Goal: Task Accomplishment & Management: Manage account settings

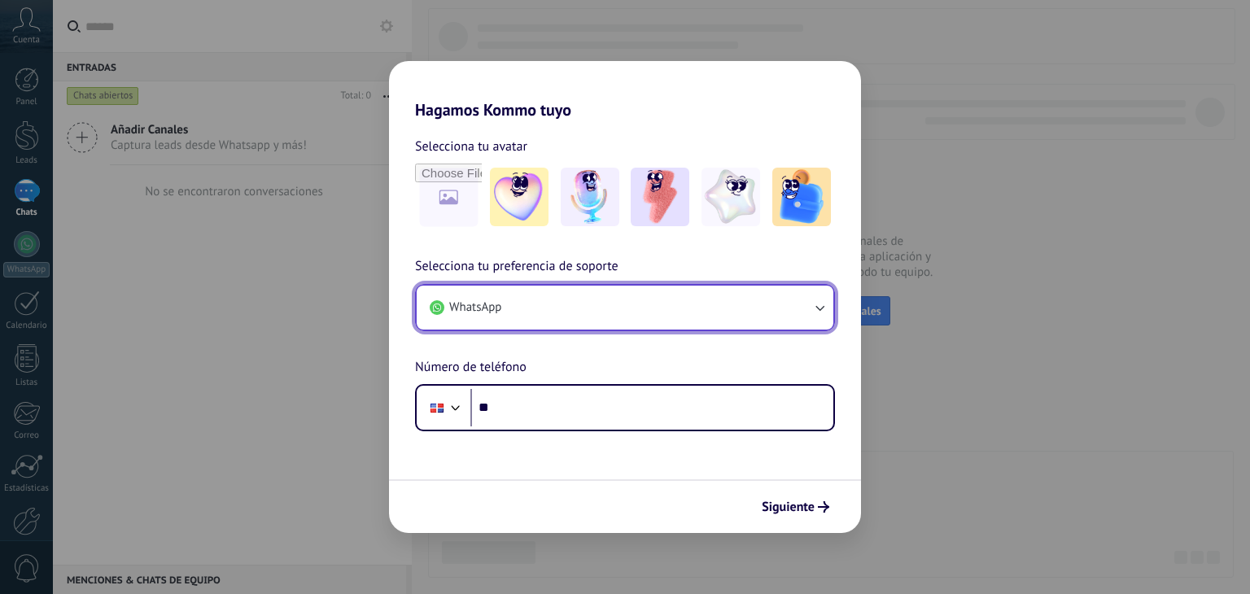
click at [535, 319] on button "WhatsApp" at bounding box center [625, 308] width 417 height 44
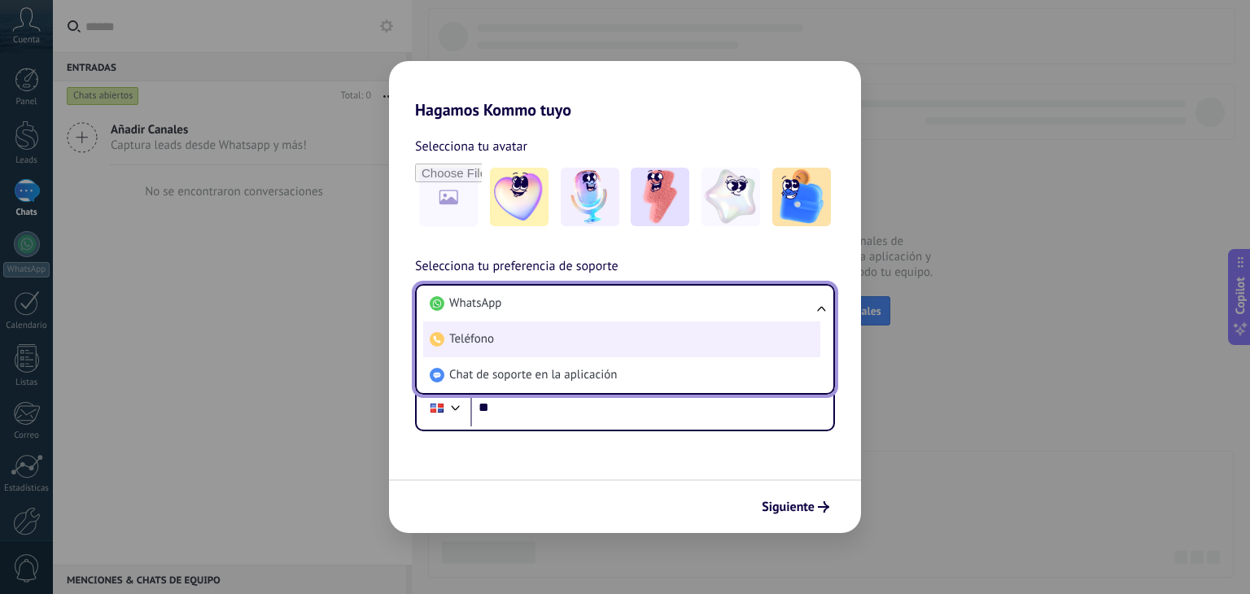
click at [509, 339] on li "Teléfono" at bounding box center [621, 339] width 397 height 36
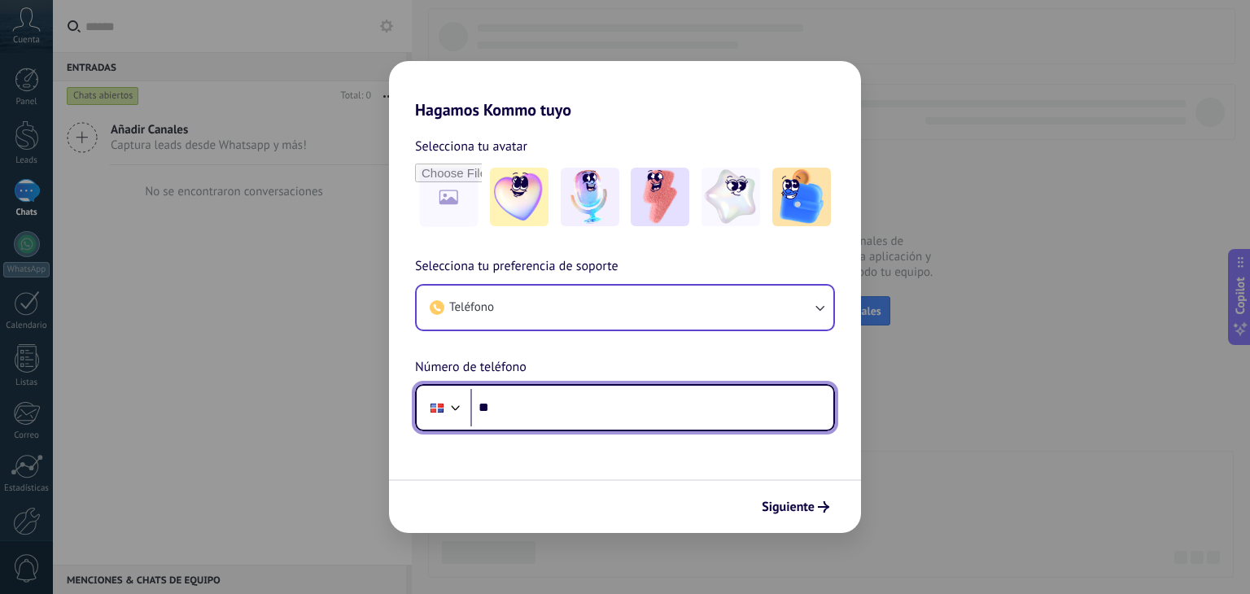
click at [436, 414] on div at bounding box center [437, 408] width 31 height 34
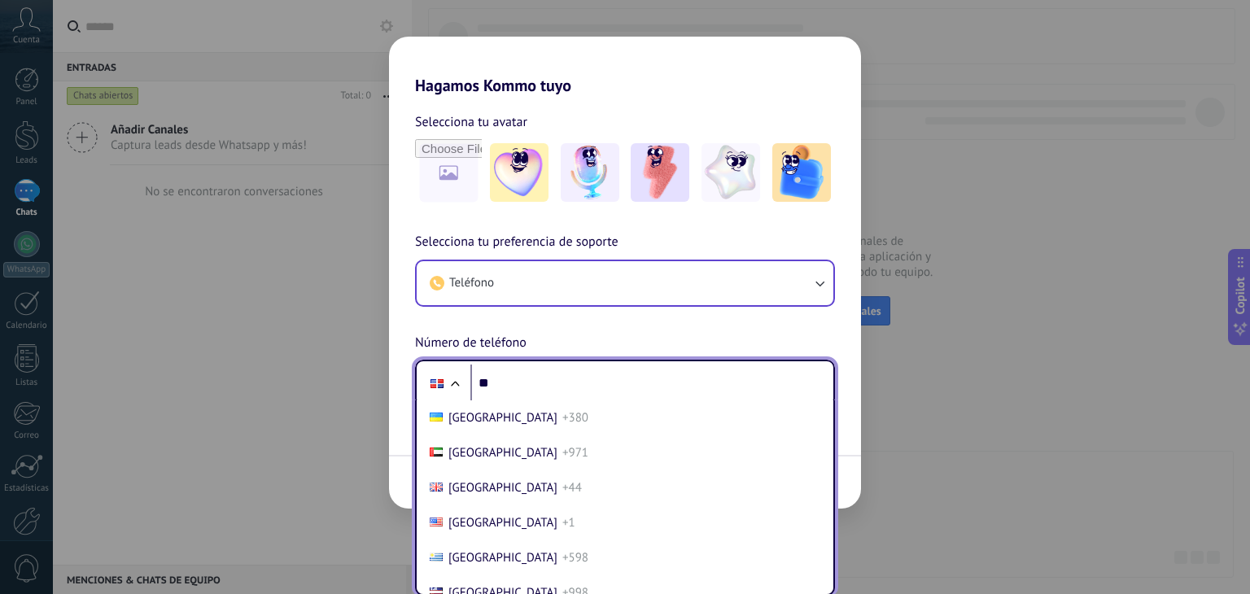
scroll to position [6927, 0]
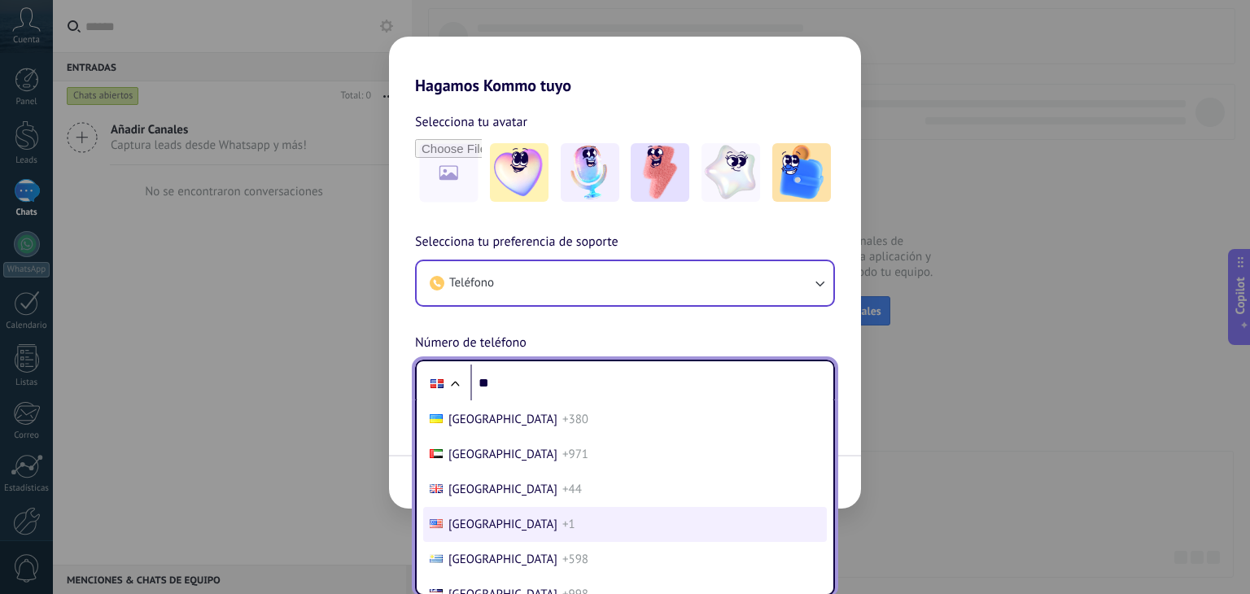
click at [562, 532] on span "+1" at bounding box center [568, 524] width 13 height 15
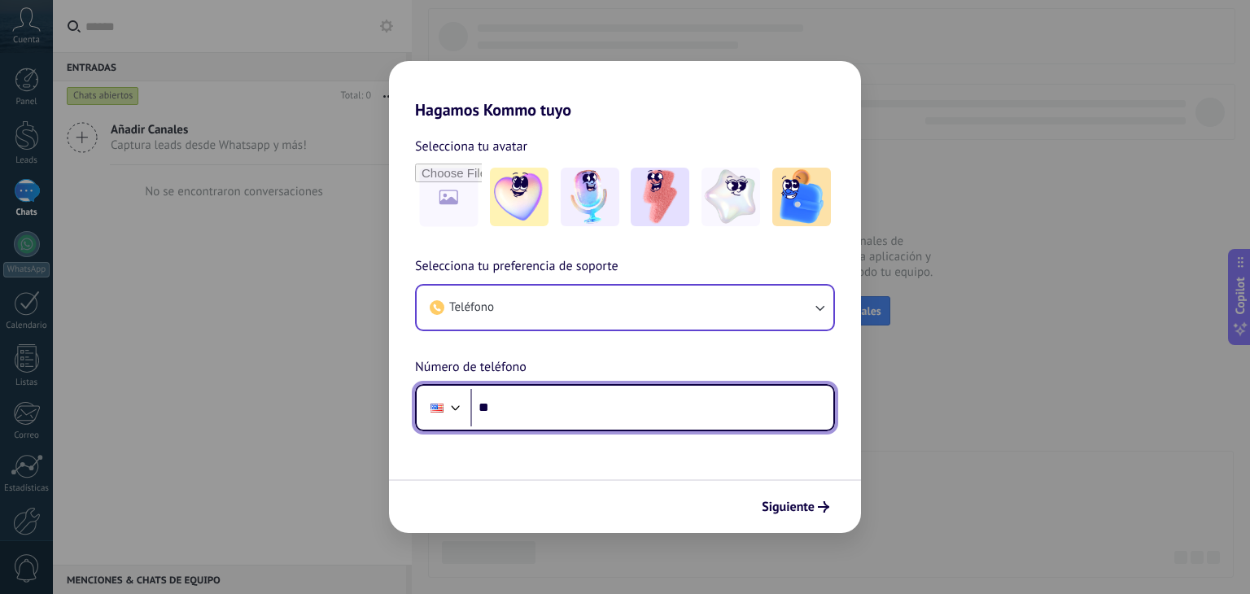
scroll to position [0, 0]
click at [558, 407] on input "**" at bounding box center [651, 407] width 363 height 37
paste input "**********"
type input "**********"
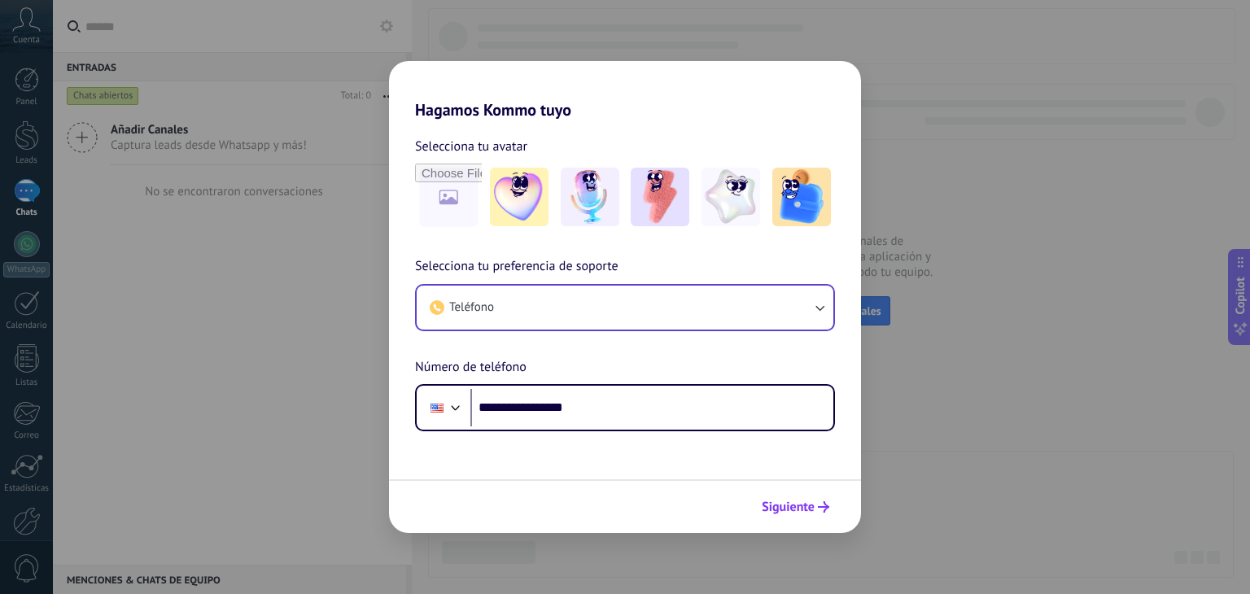
click at [773, 502] on span "Siguiente" at bounding box center [788, 506] width 53 height 11
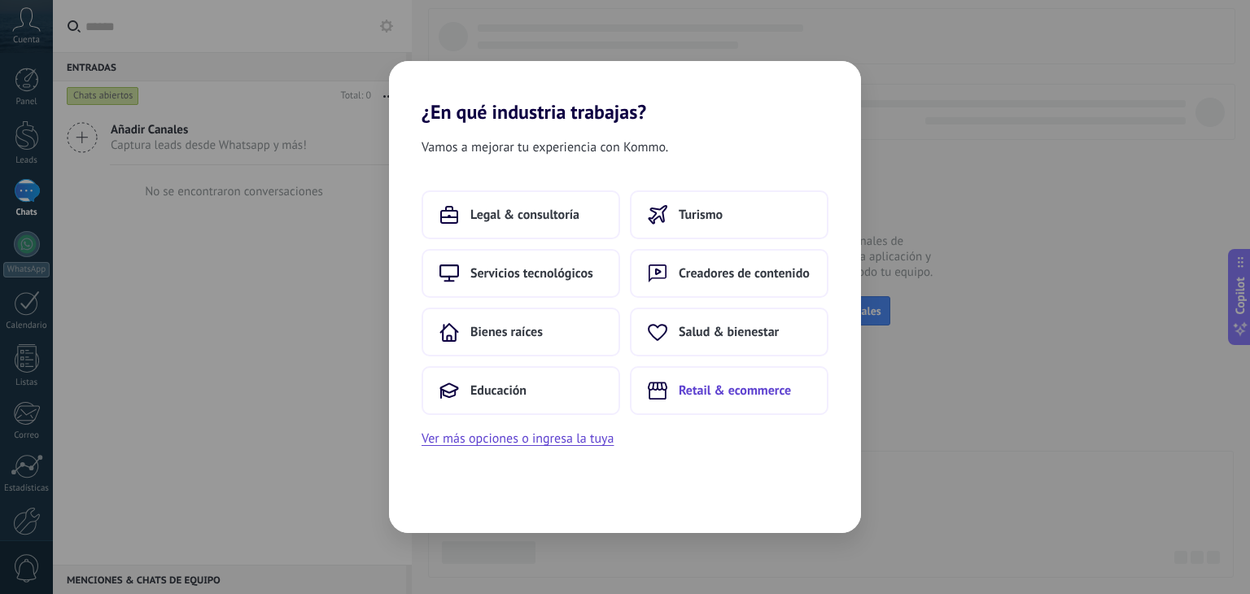
click at [680, 392] on span "Retail & ecommerce" at bounding box center [735, 390] width 112 height 16
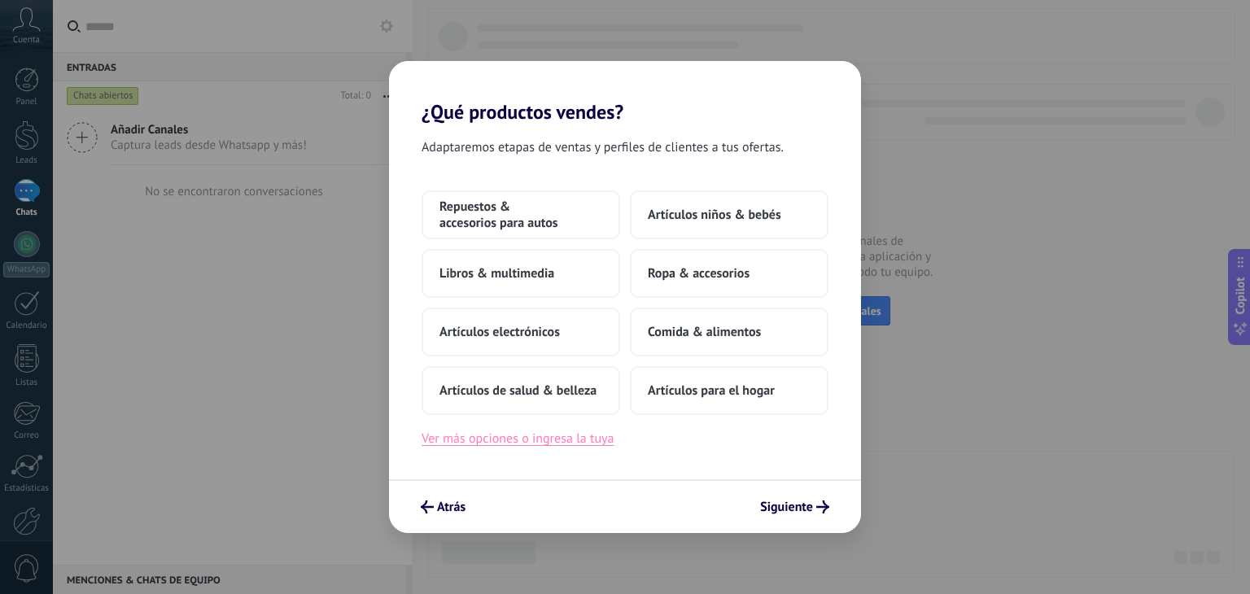
click at [521, 440] on button "Ver más opciones o ingresa la tuya" at bounding box center [518, 438] width 192 height 21
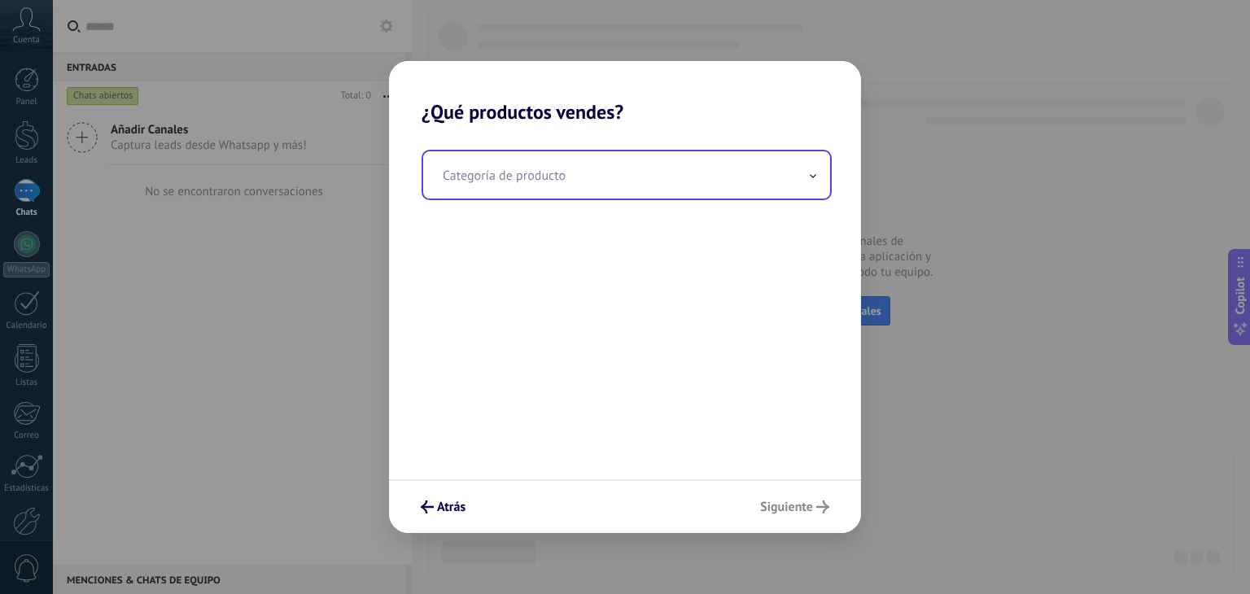
click at [557, 186] on input "text" at bounding box center [626, 174] width 407 height 47
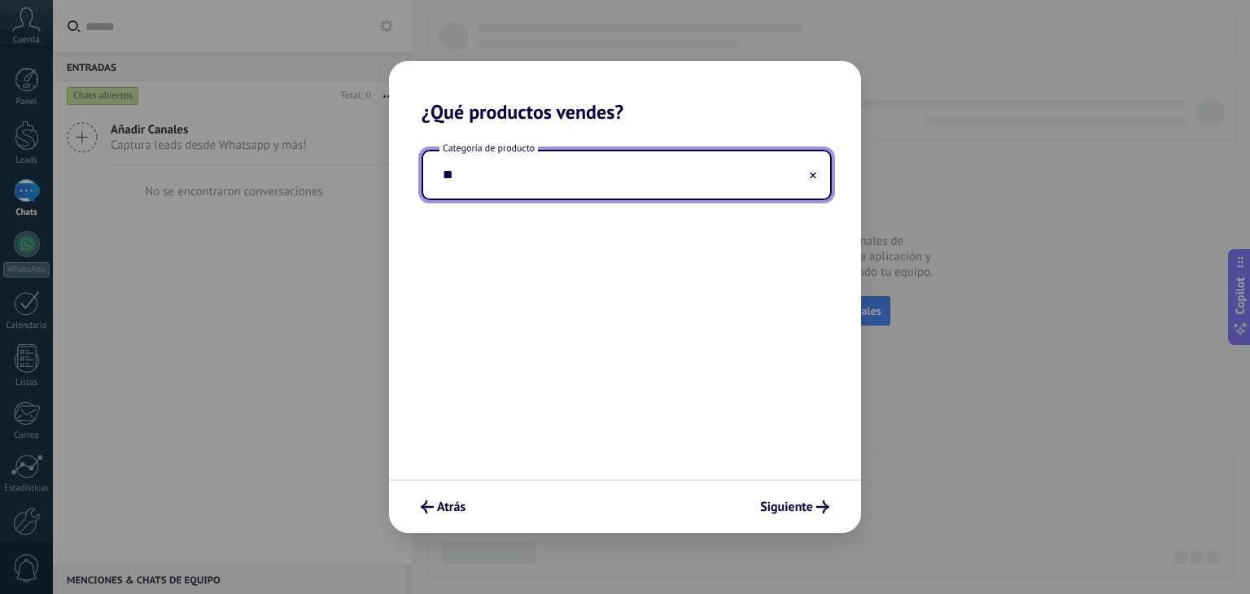
type input "*"
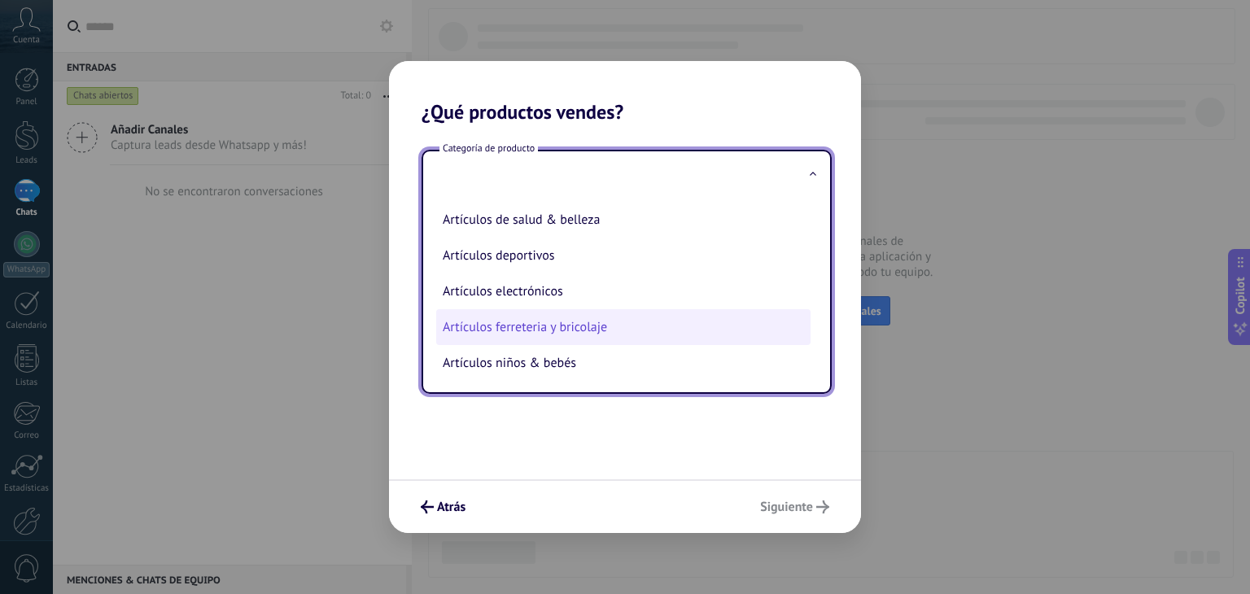
click at [606, 330] on li "Artículos ferreteria y bricolaje" at bounding box center [623, 327] width 374 height 36
type input "**********"
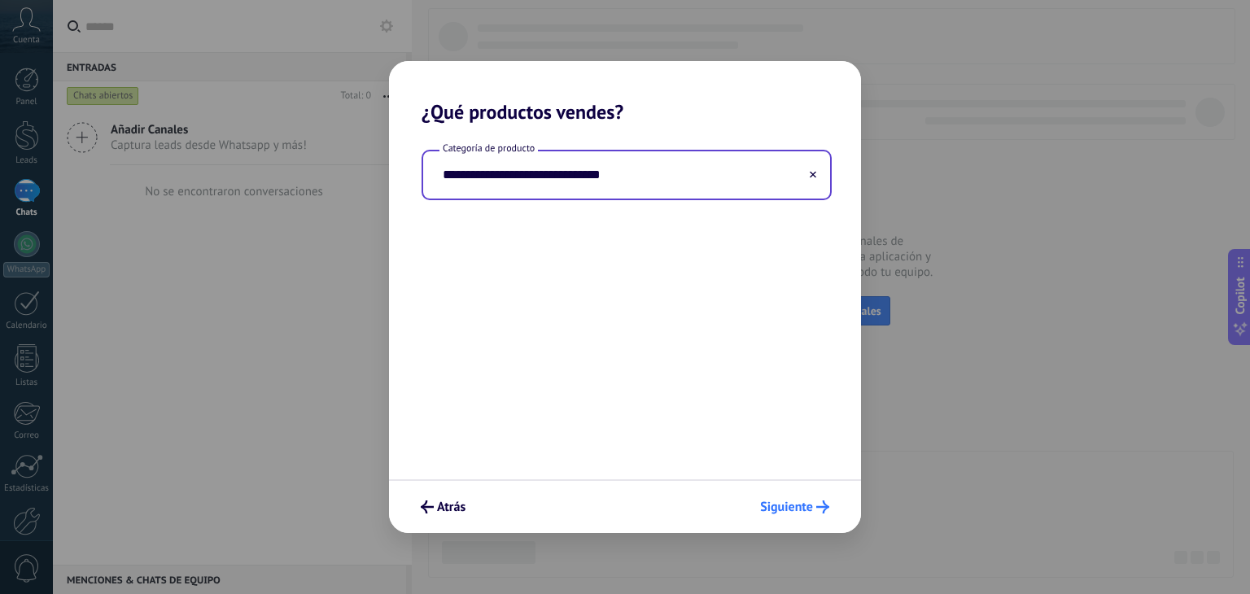
click at [785, 508] on span "Siguiente" at bounding box center [786, 506] width 53 height 11
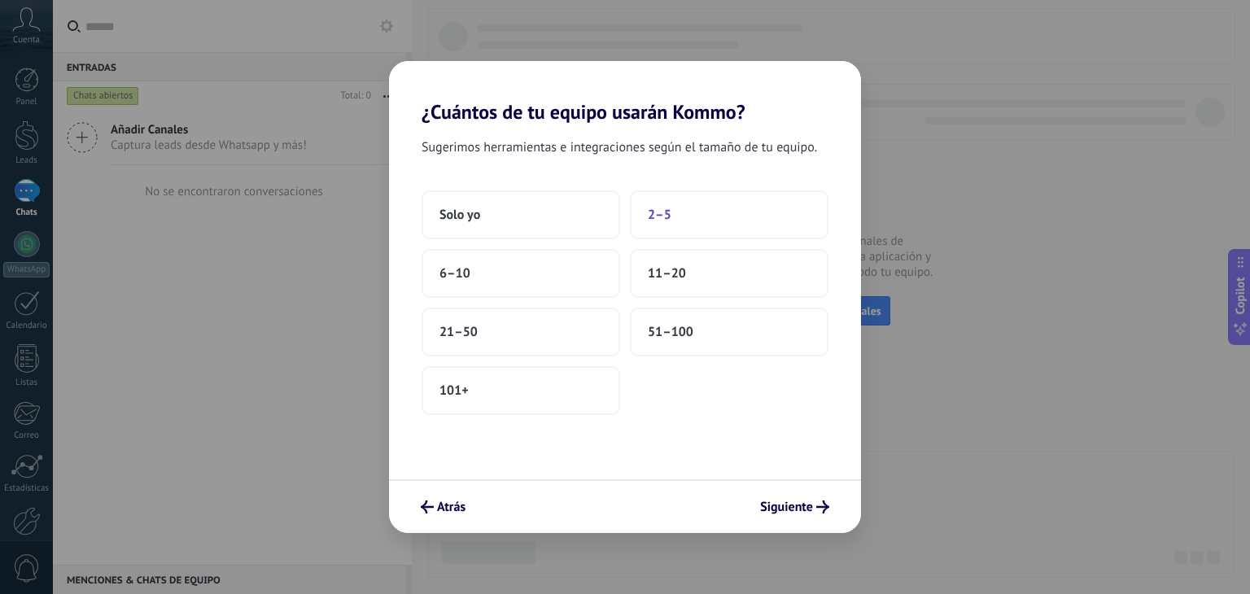
click at [684, 212] on button "2–5" at bounding box center [729, 214] width 199 height 49
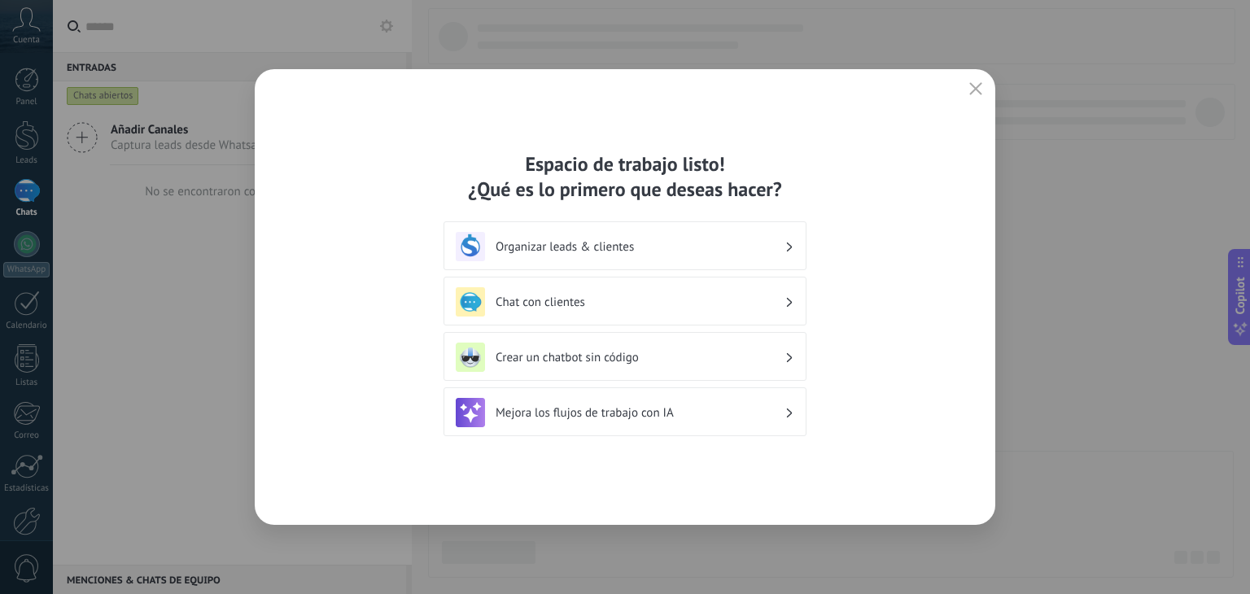
click at [605, 241] on h3 "Organizar leads & clientes" at bounding box center [640, 246] width 289 height 15
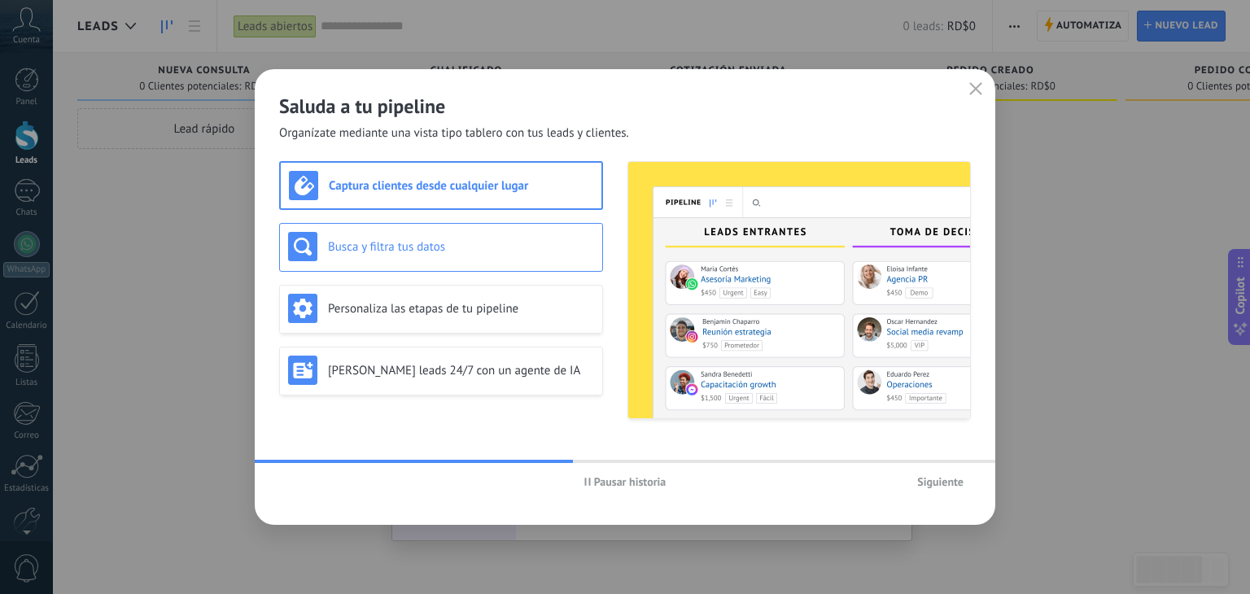
click at [396, 255] on div "Busca y filtra tus datos" at bounding box center [441, 246] width 306 height 29
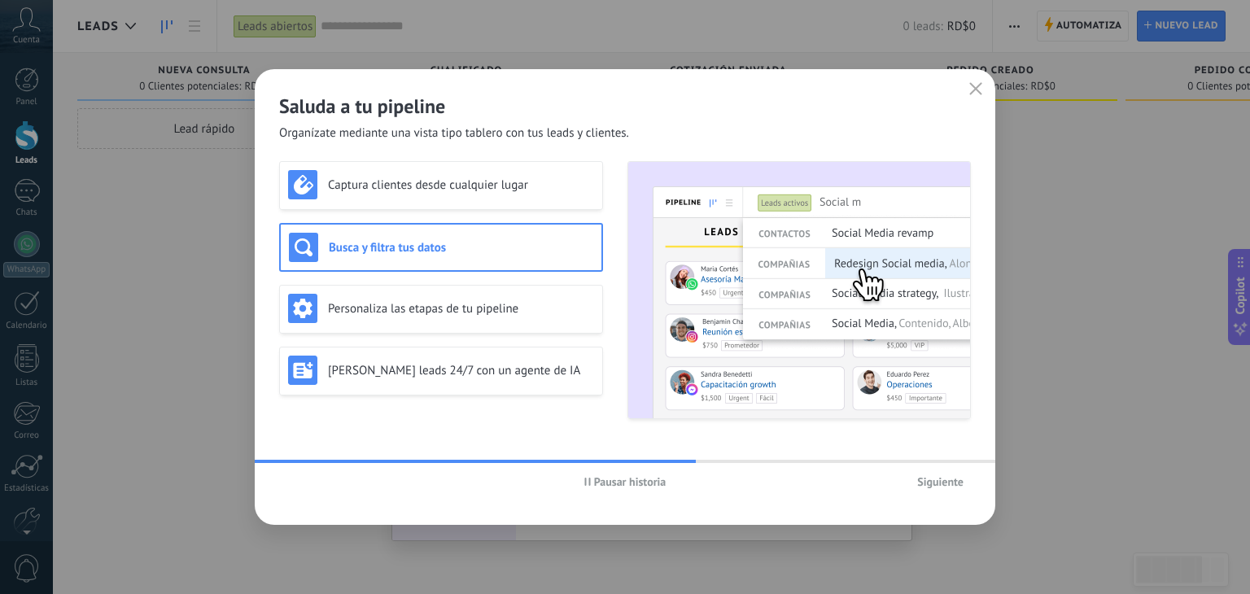
click at [944, 485] on span "Siguiente" at bounding box center [940, 481] width 46 height 11
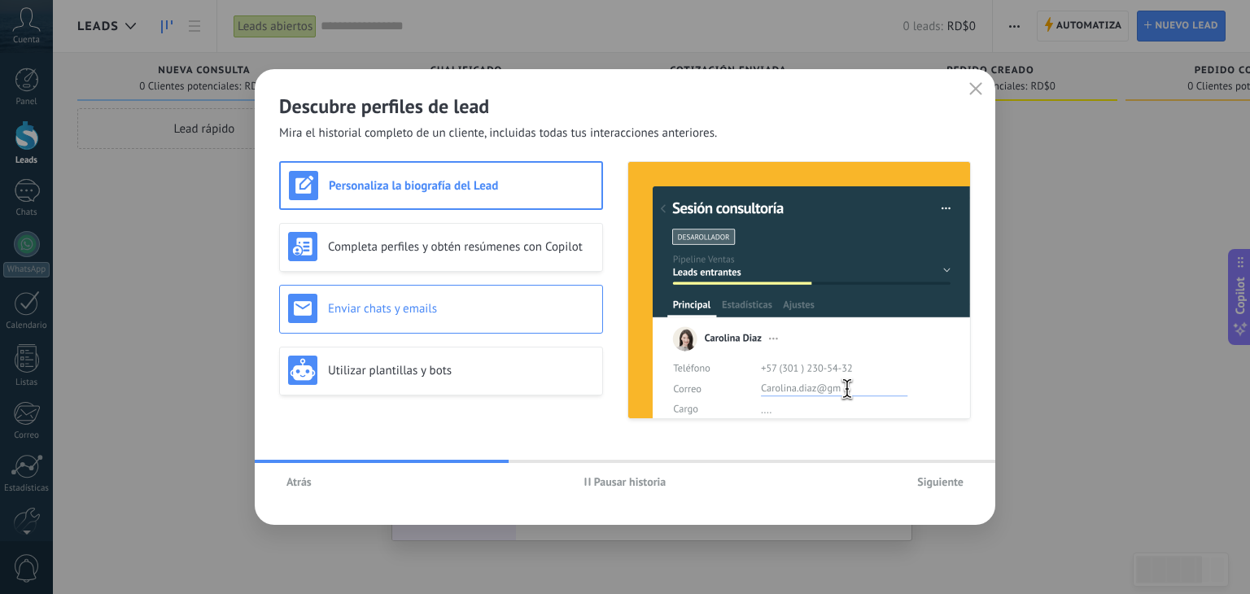
click at [382, 302] on h3 "Enviar chats y emails" at bounding box center [461, 308] width 266 height 15
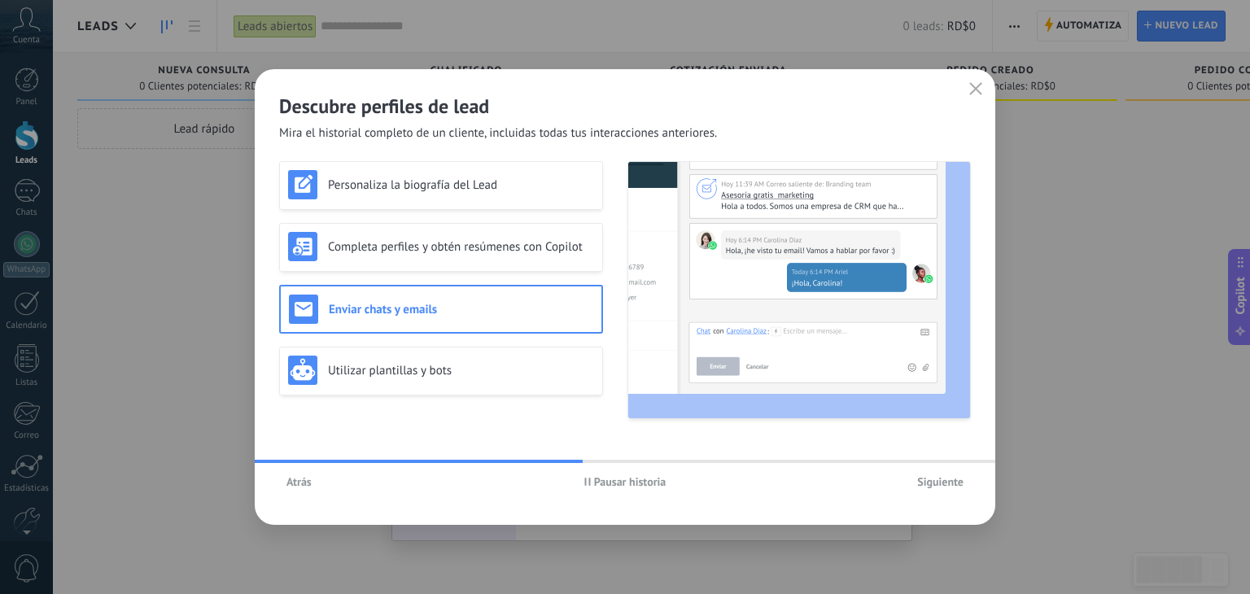
click at [936, 479] on span "Siguiente" at bounding box center [940, 481] width 46 height 11
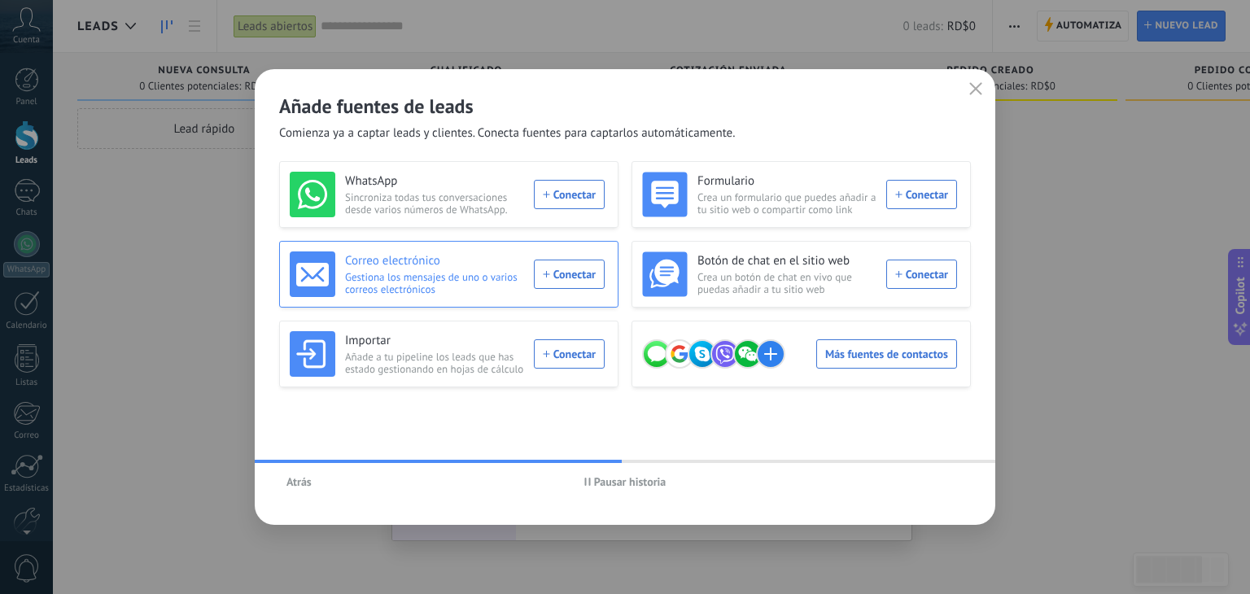
click at [563, 268] on div "Correo electrónico Gestiona los mensajes de uno o varios correos electrónicos C…" at bounding box center [447, 274] width 315 height 46
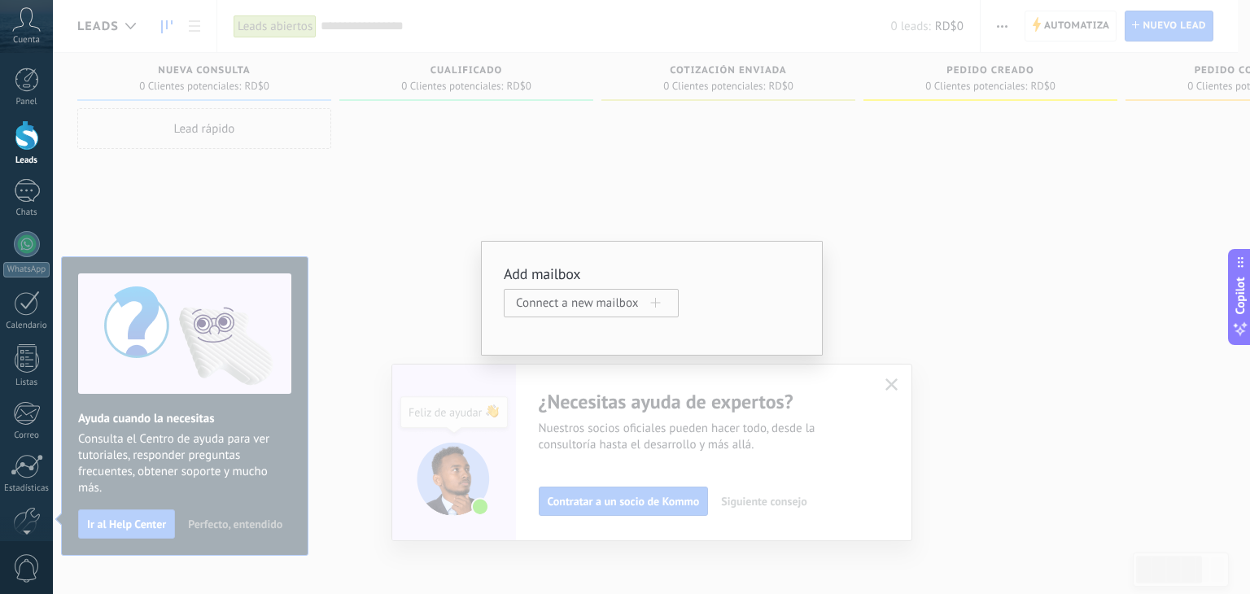
click at [491, 304] on div "Add mailbox Connect a new mailbox" at bounding box center [652, 298] width 342 height 115
click at [699, 356] on div "Add mailbox Connect a new mailbox" at bounding box center [651, 297] width 1197 height 594
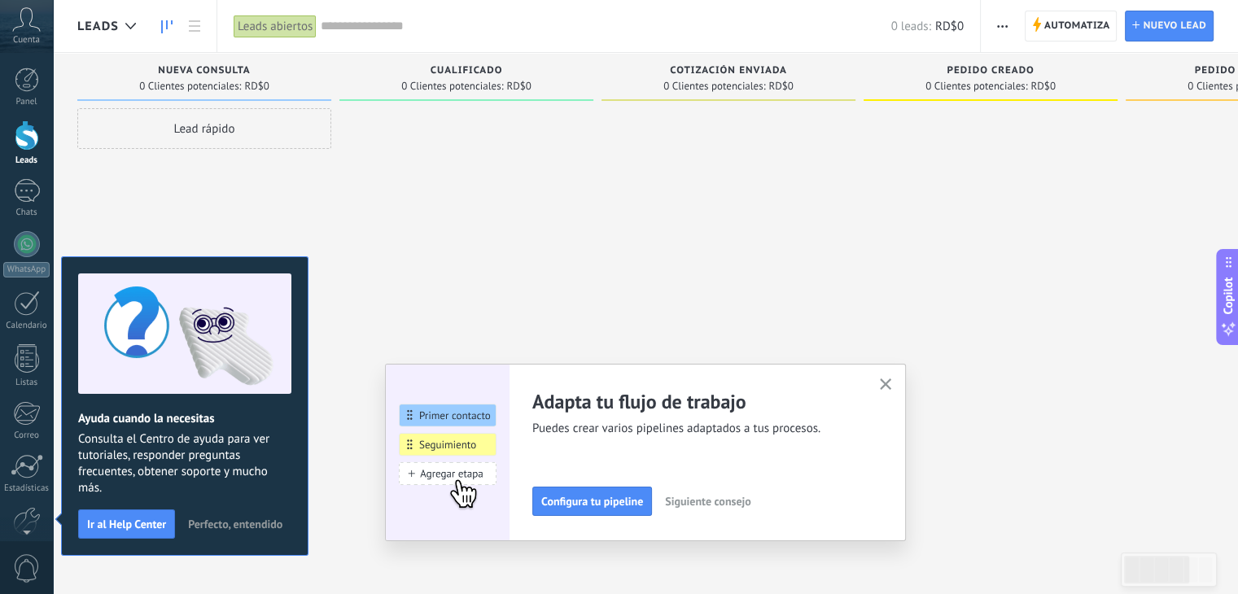
click at [903, 391] on div "Adapta tu flujo de trabajo Puedes crear varios pipelines adaptados a tus proces…" at bounding box center [645, 452] width 521 height 177
click at [892, 384] on icon "button" at bounding box center [886, 384] width 12 height 12
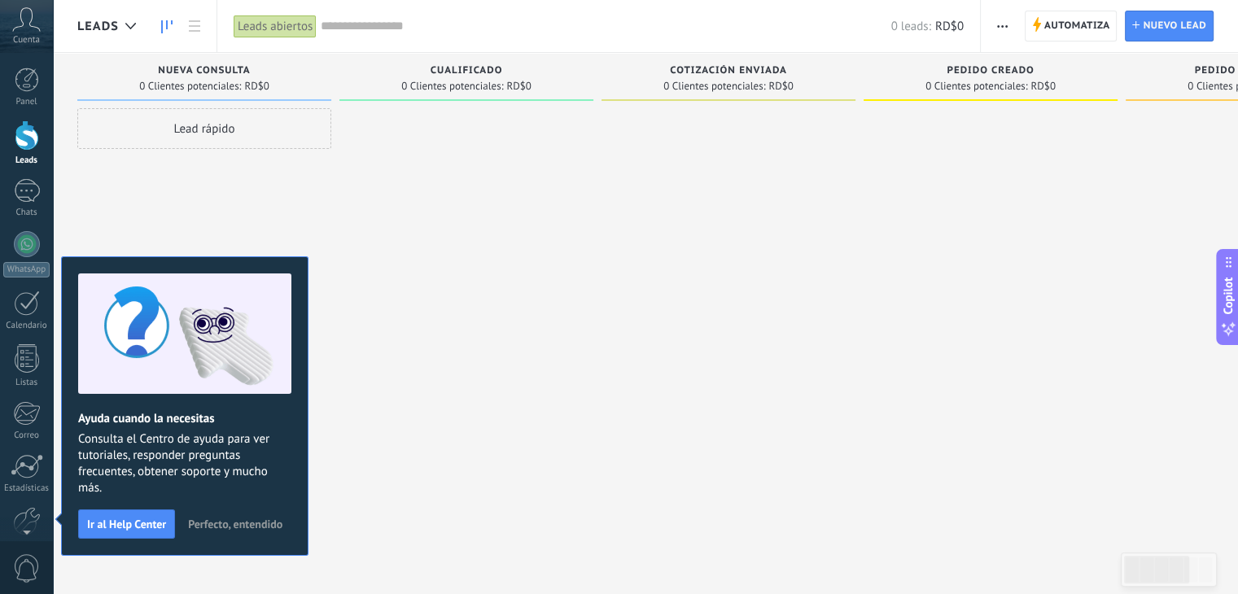
click at [227, 131] on div "Lead rápido" at bounding box center [204, 128] width 254 height 41
click at [133, 522] on span "Ir al Help Center" at bounding box center [126, 523] width 79 height 11
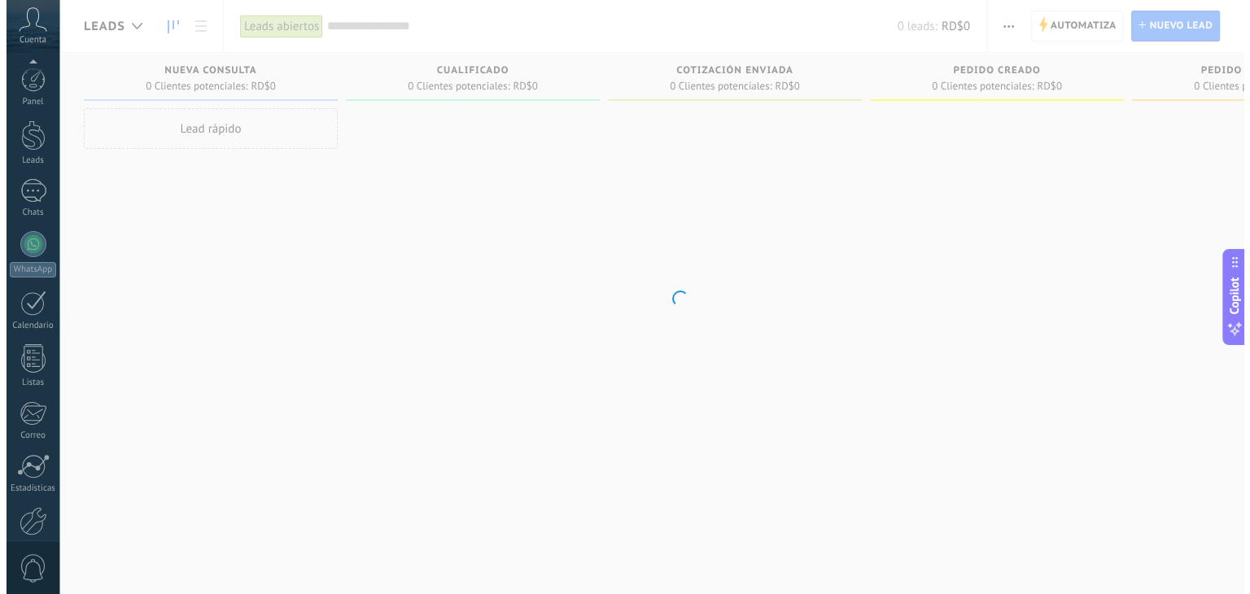
scroll to position [82, 0]
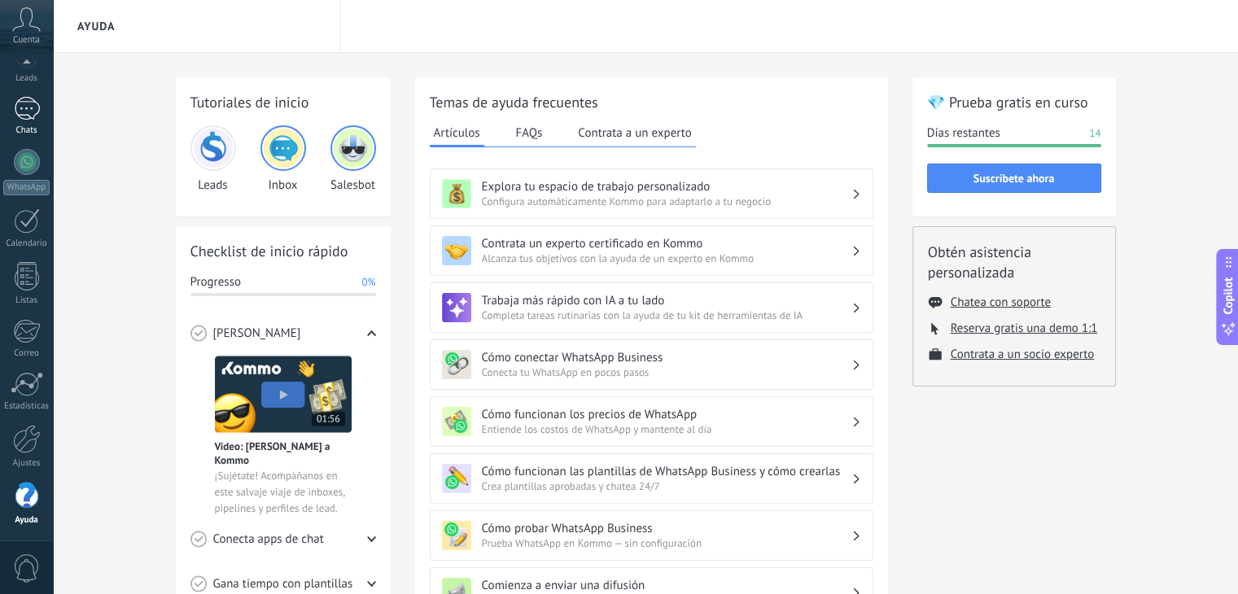
click at [20, 102] on div at bounding box center [27, 109] width 26 height 24
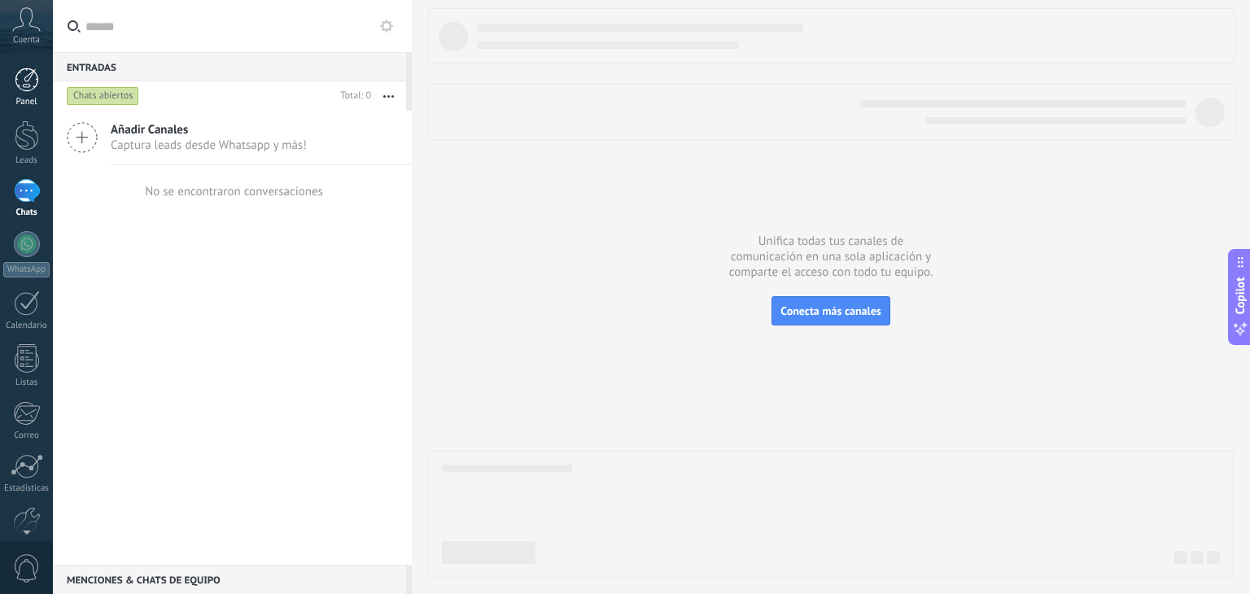
click at [15, 81] on div at bounding box center [27, 80] width 24 height 24
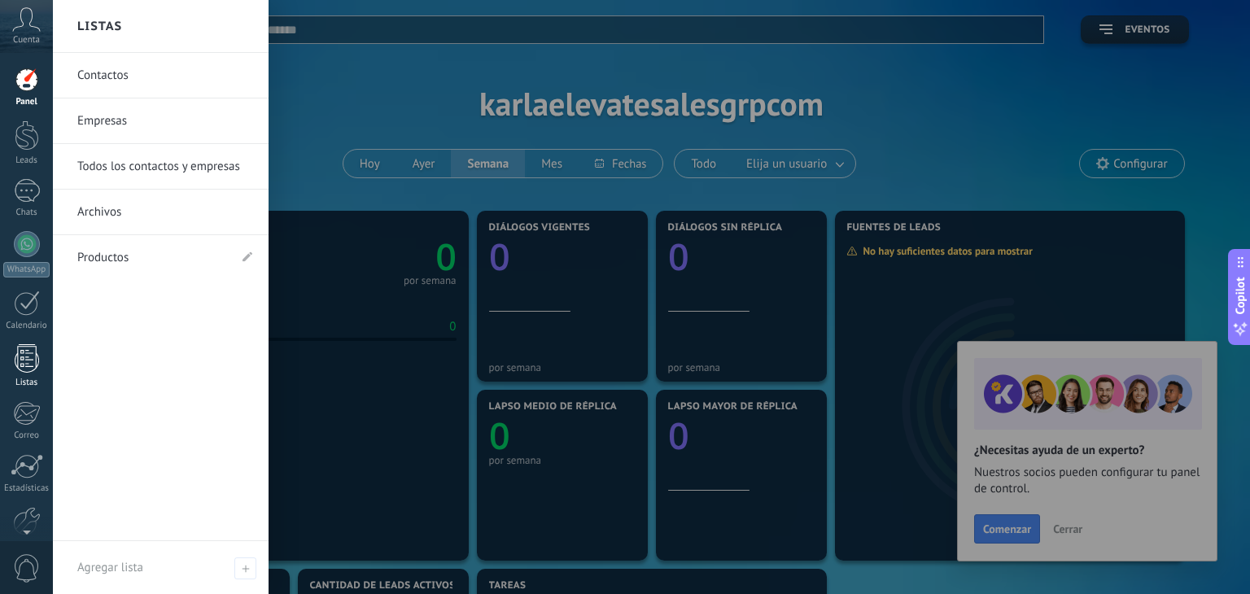
click at [18, 347] on div at bounding box center [27, 358] width 24 height 28
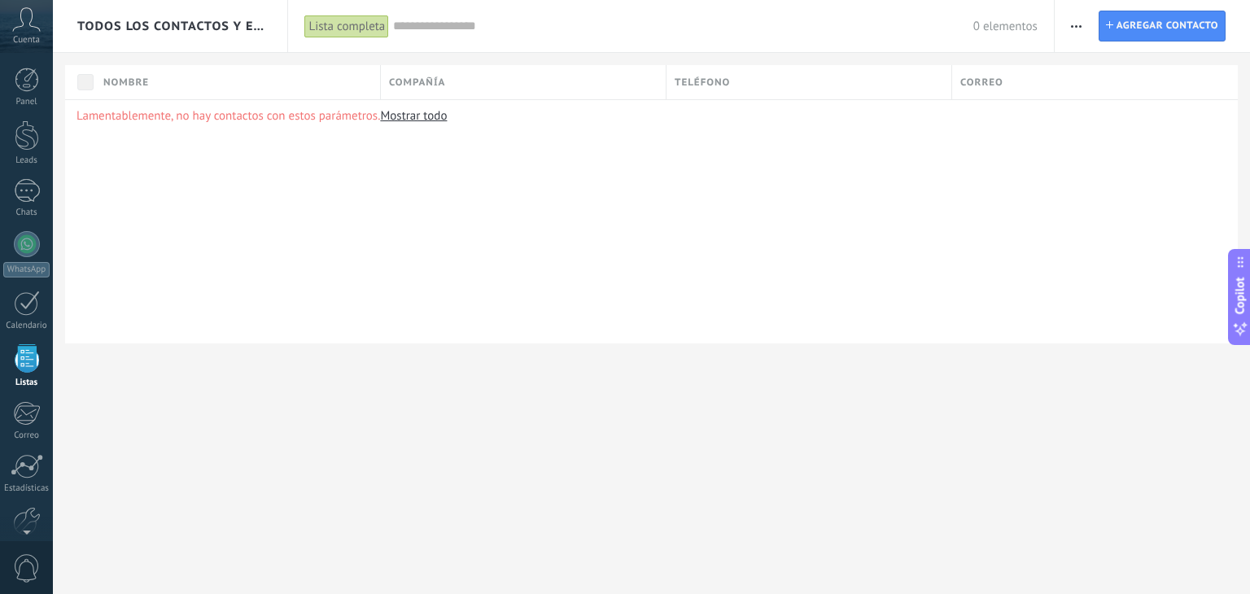
scroll to position [42, 0]
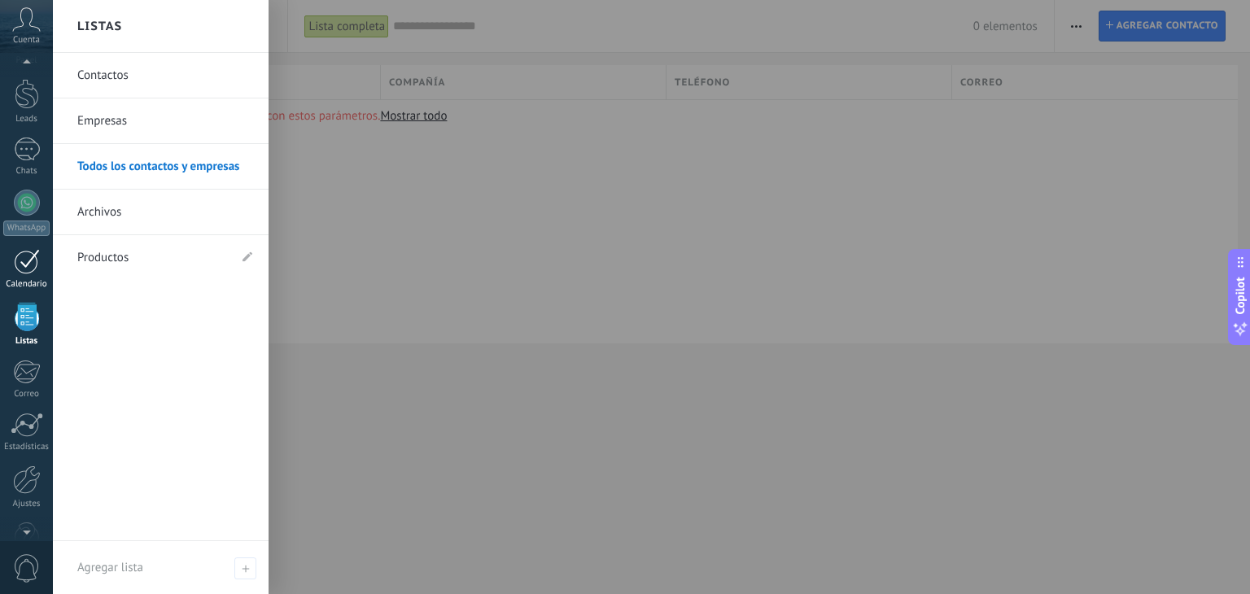
click at [25, 252] on div at bounding box center [27, 261] width 26 height 25
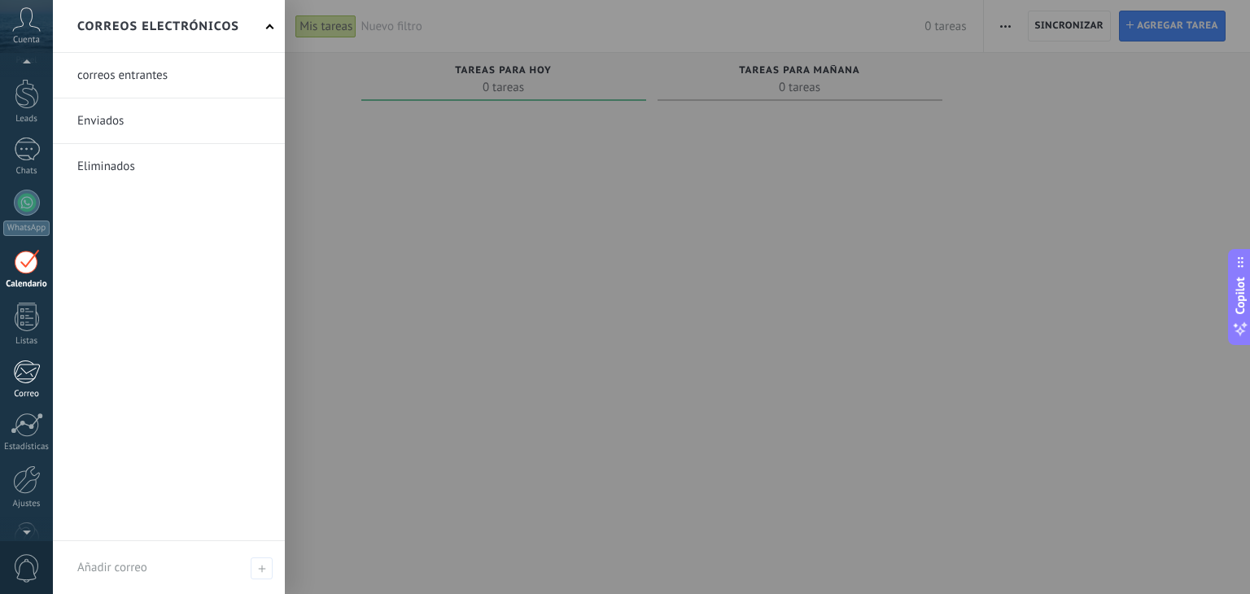
click at [15, 378] on div at bounding box center [26, 372] width 27 height 24
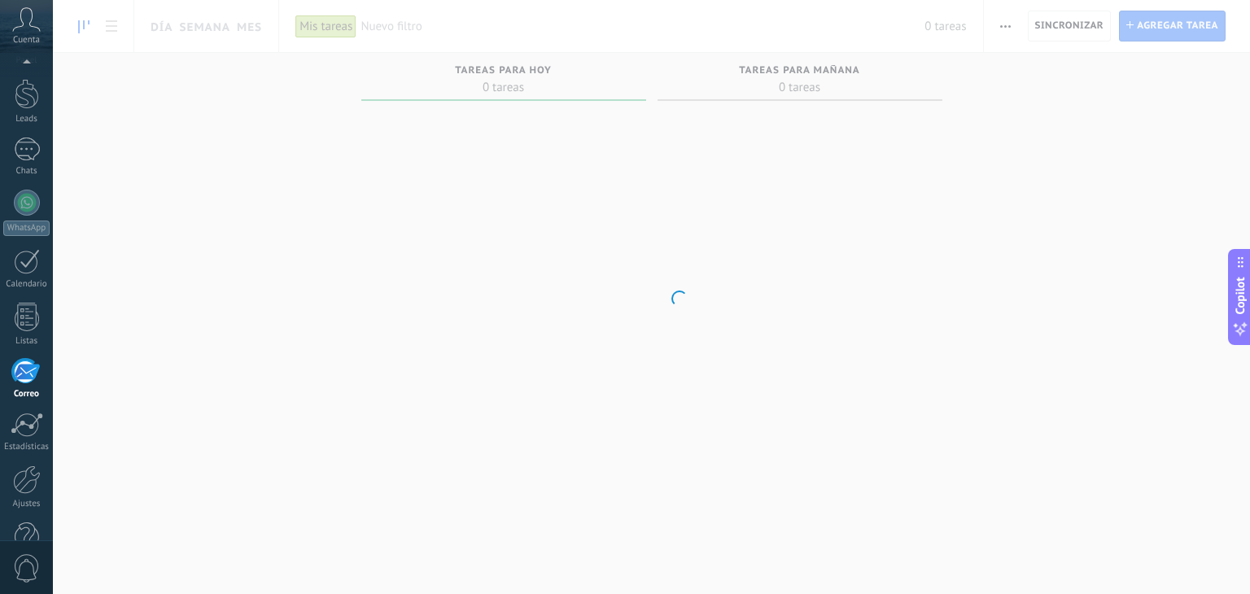
scroll to position [82, 0]
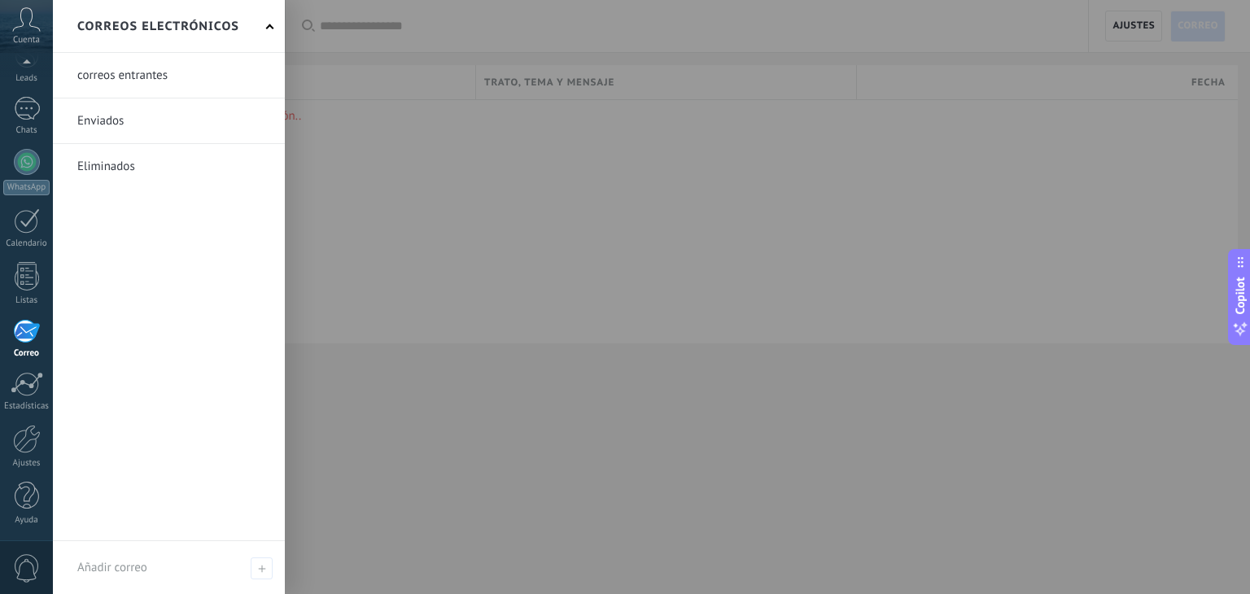
click at [15, 344] on link "Correo" at bounding box center [26, 339] width 53 height 40
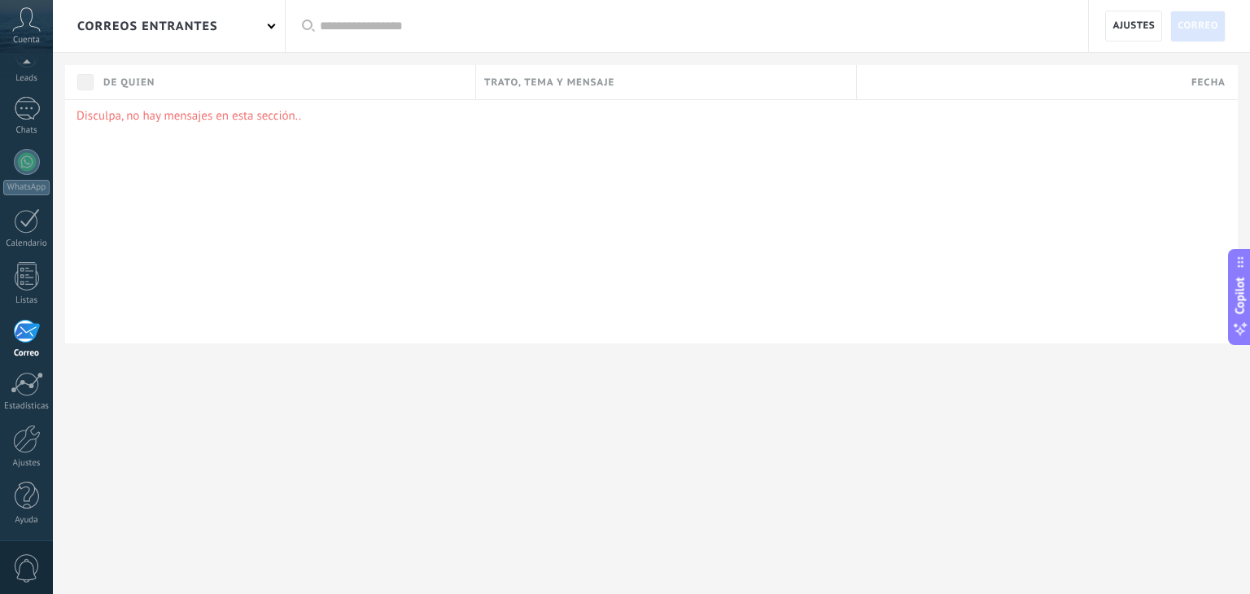
click at [15, 341] on div at bounding box center [26, 331] width 27 height 24
click at [30, 285] on div at bounding box center [27, 276] width 24 height 28
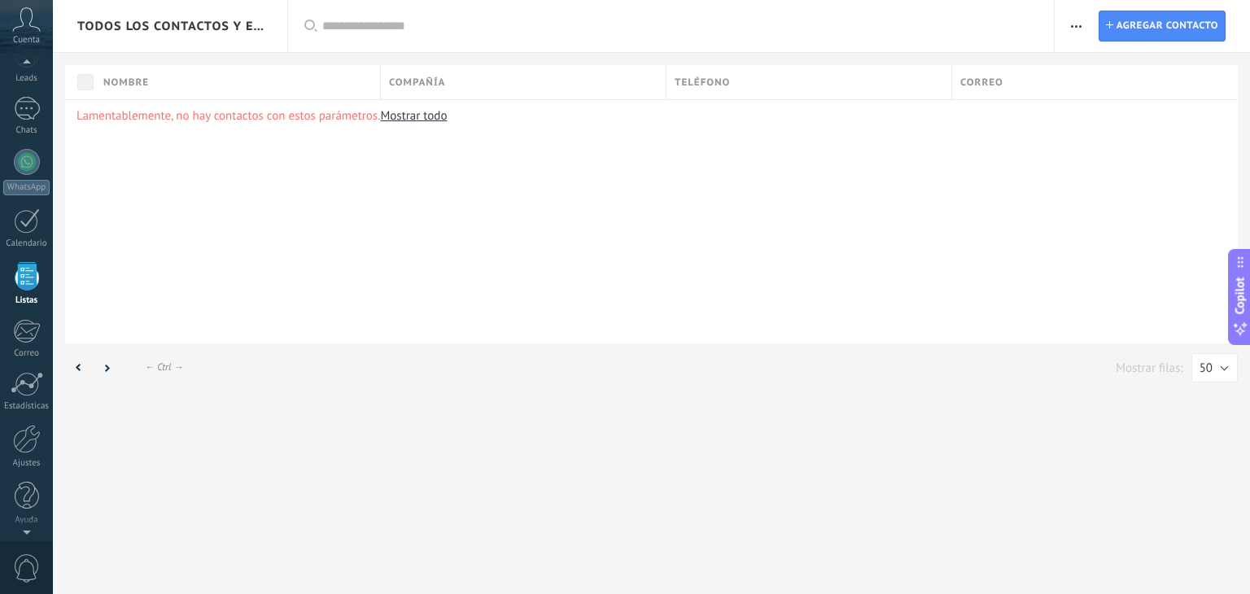
scroll to position [42, 0]
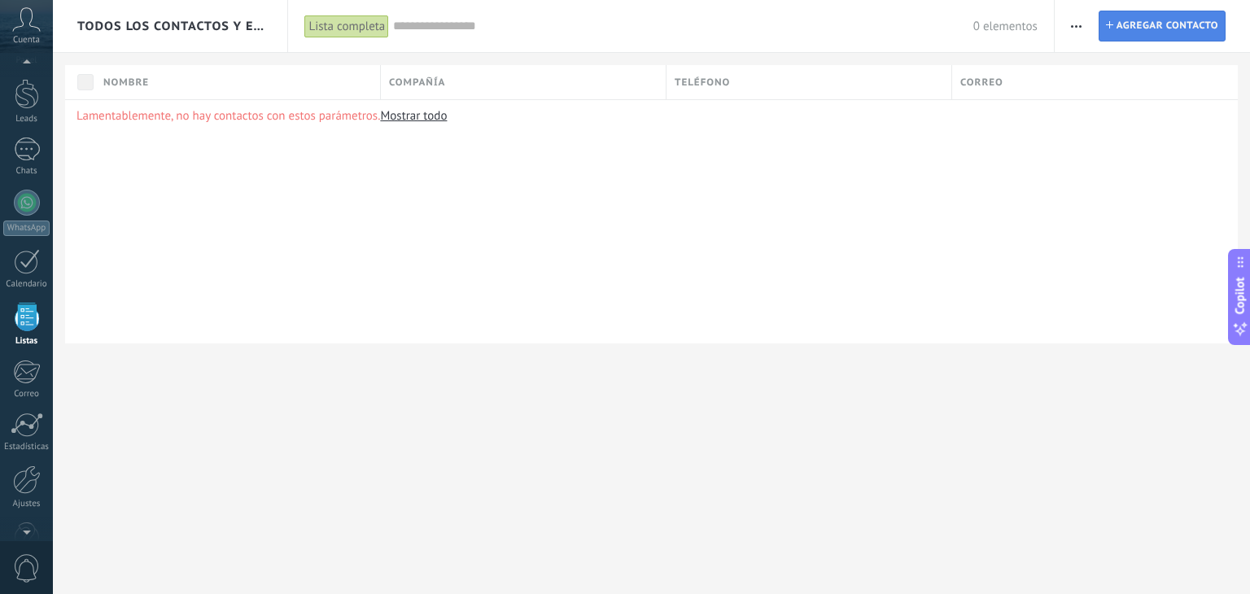
click at [1164, 23] on span "Agregar contacto" at bounding box center [1168, 25] width 102 height 29
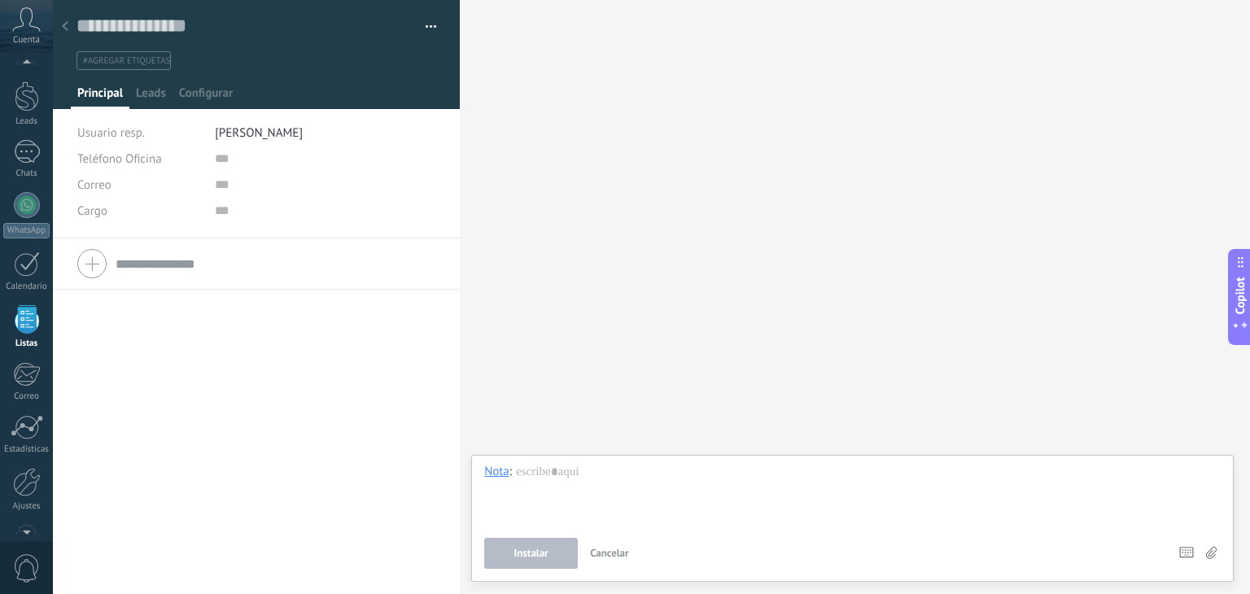
scroll to position [42, 0]
click at [236, 130] on span "[PERSON_NAME]" at bounding box center [259, 132] width 88 height 15
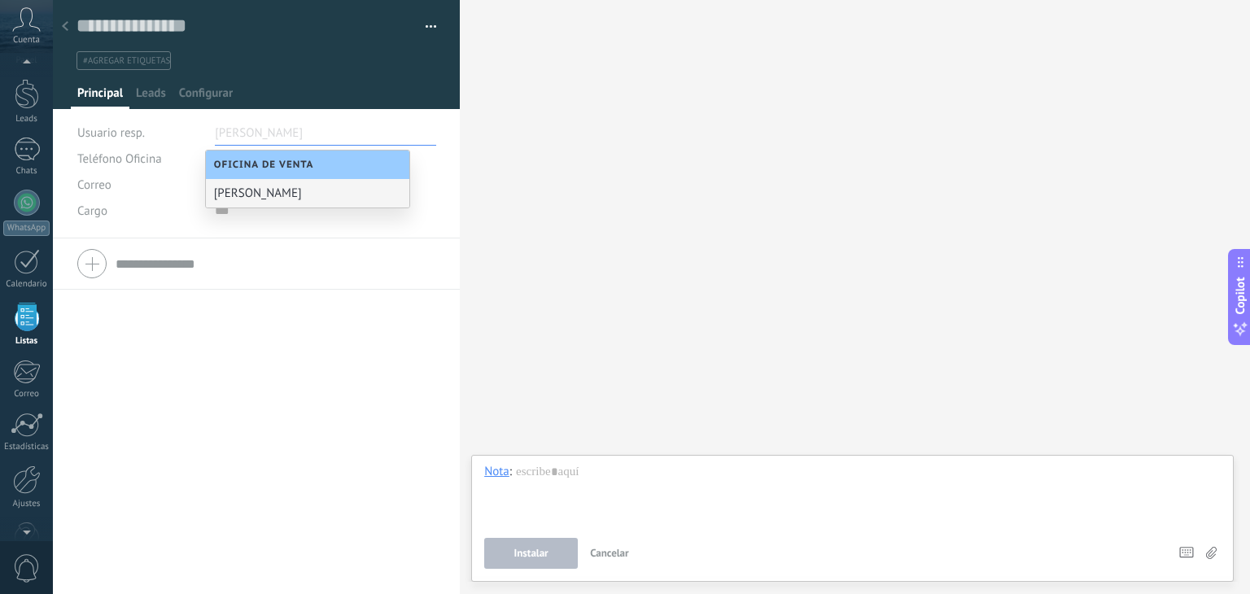
click at [235, 159] on span "Oficina de Venta" at bounding box center [268, 165] width 108 height 12
click at [178, 365] on div "Teléfono Oficina Ofic. directo Celular Fax Casa Otro Teléfono Oficina Llamar Co…" at bounding box center [256, 416] width 407 height 356
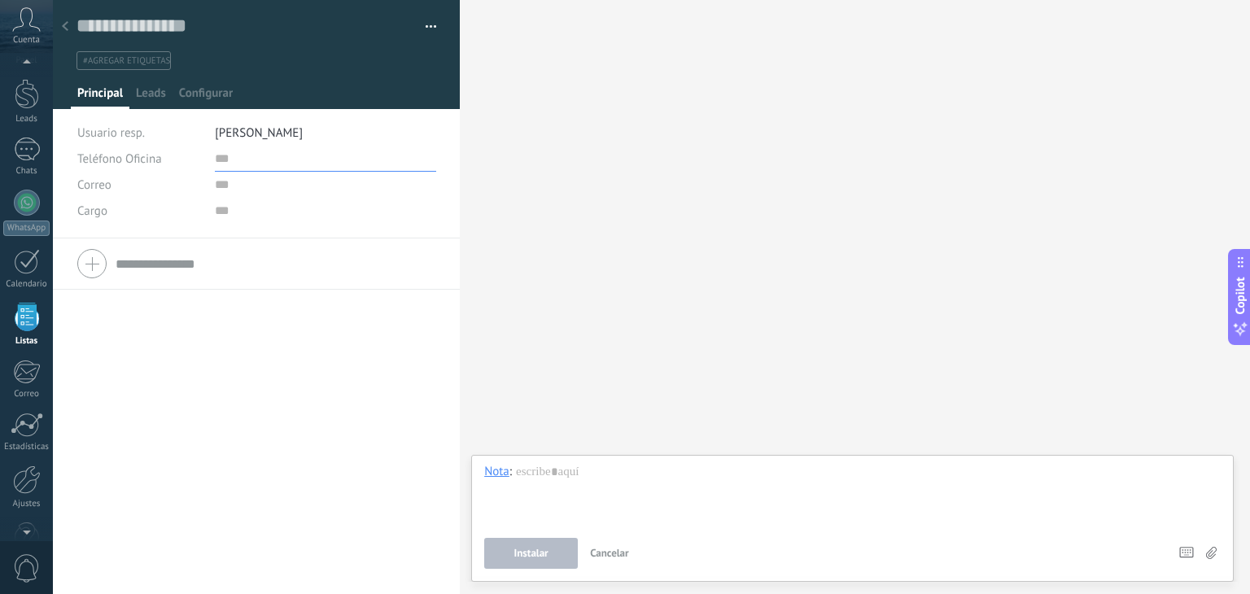
click at [251, 164] on input "text" at bounding box center [325, 159] width 221 height 26
click at [217, 194] on input "text" at bounding box center [325, 185] width 221 height 26
click at [225, 187] on input "text" at bounding box center [325, 185] width 221 height 26
paste input "**********"
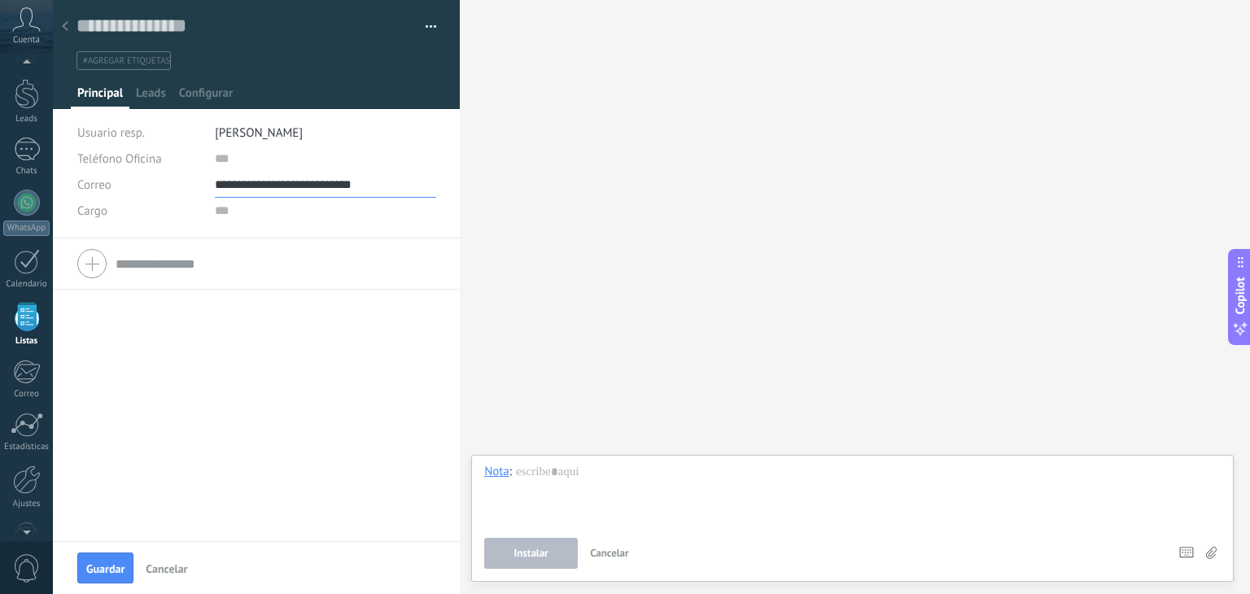
type input "**********"
drag, startPoint x: 239, startPoint y: 265, endPoint x: 236, endPoint y: 310, distance: 44.9
click at [239, 267] on input "text" at bounding box center [276, 264] width 320 height 26
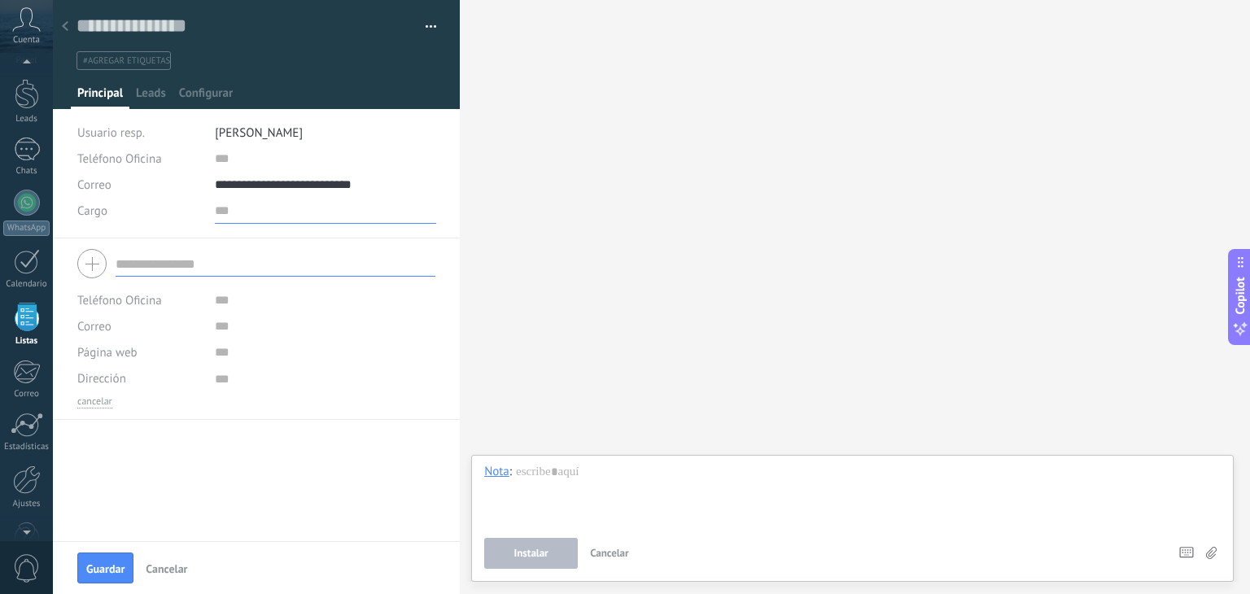
click at [237, 216] on input "text" at bounding box center [325, 211] width 221 height 26
type input "*******"
click at [194, 499] on div "Teléfono Oficina Ofic. directo Celular Fax Casa Otro Teléfono Oficina Llamar Co…" at bounding box center [256, 389] width 407 height 303
click at [562, 476] on div at bounding box center [852, 495] width 736 height 62
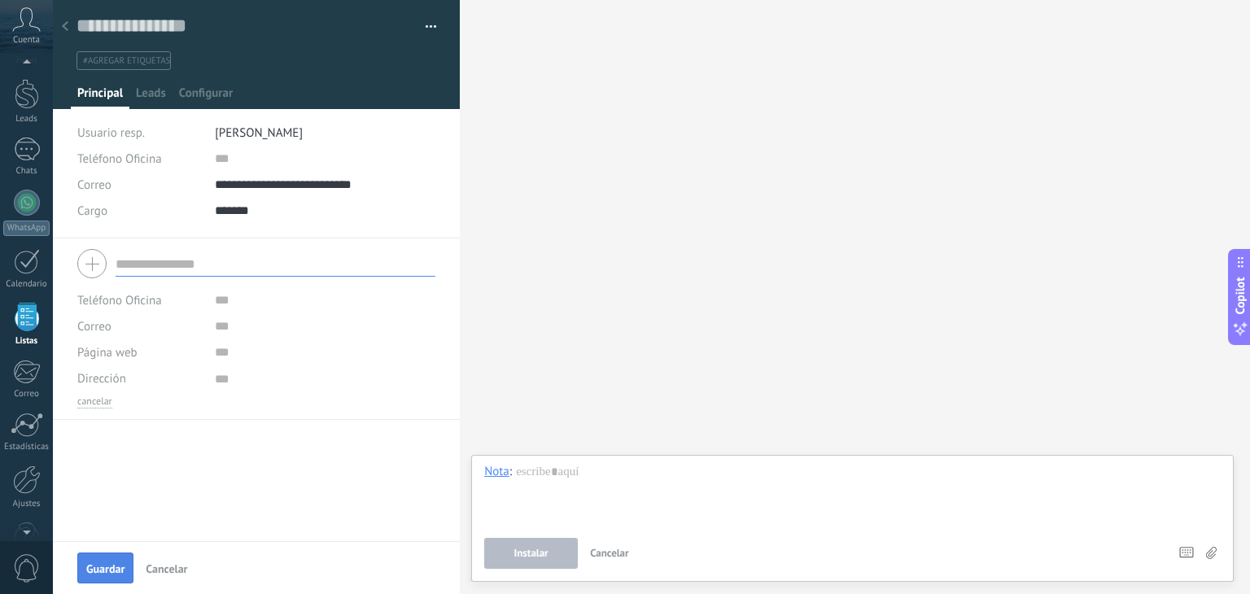
click at [124, 578] on button "Guardar" at bounding box center [105, 568] width 56 height 31
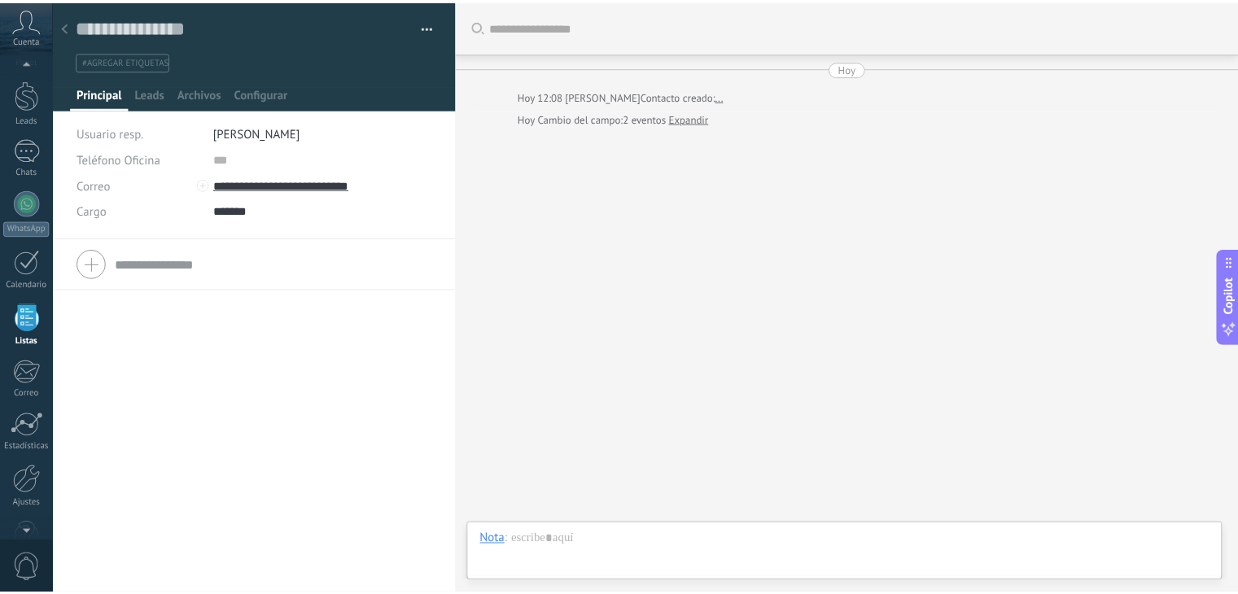
scroll to position [24, 0]
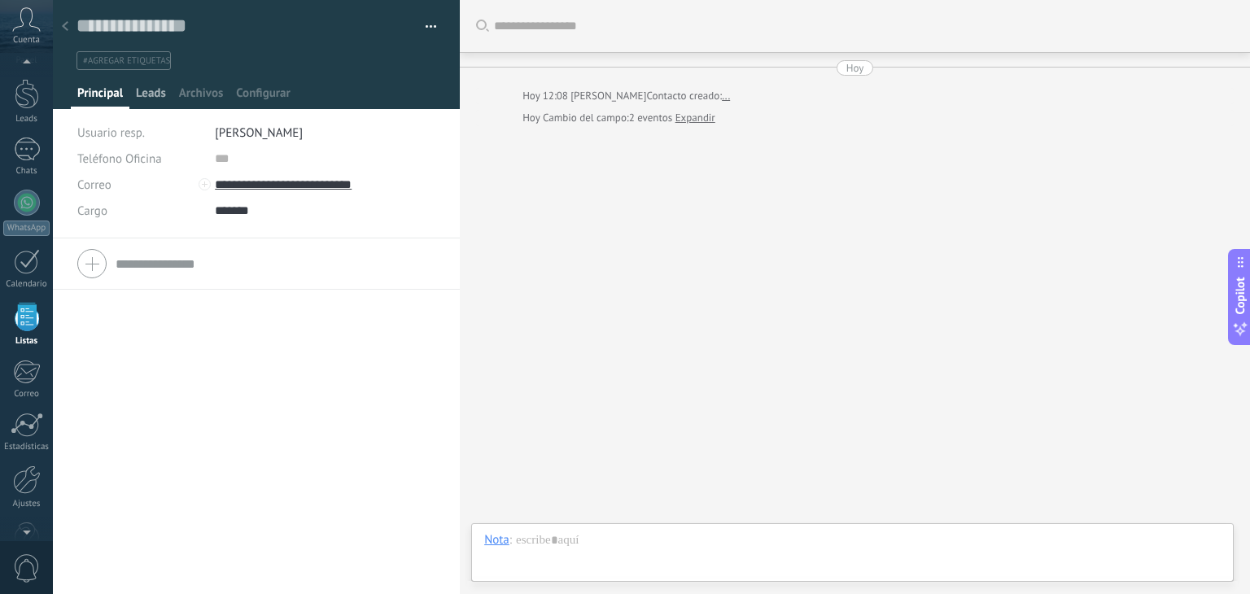
click at [154, 86] on span "Leads" at bounding box center [151, 97] width 30 height 24
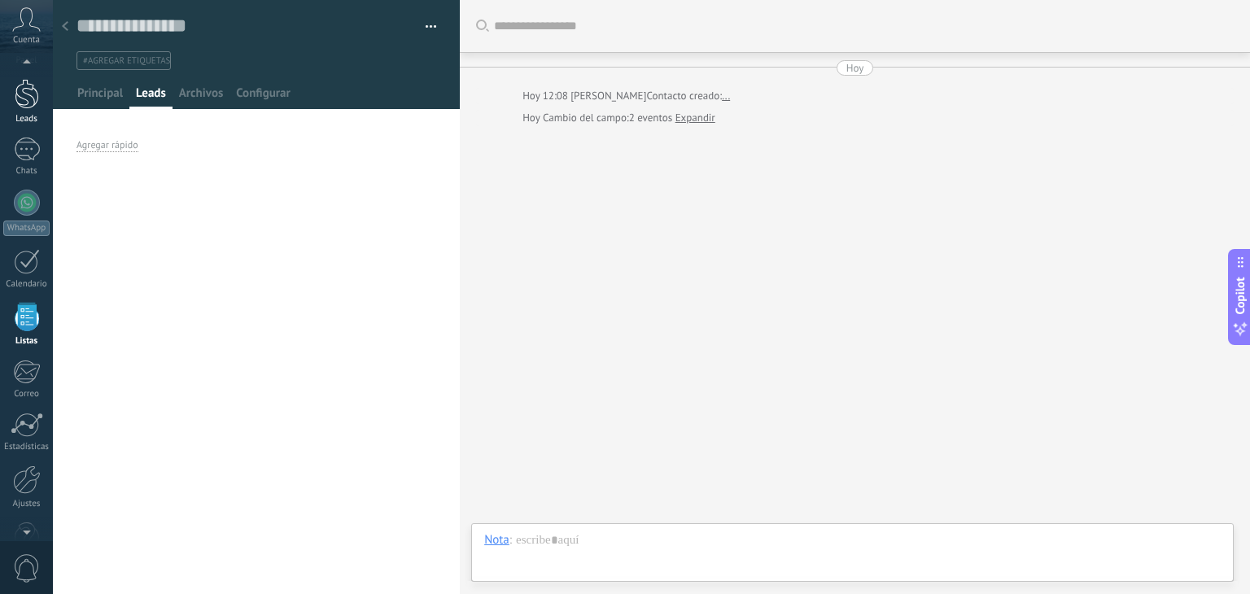
click at [23, 104] on div at bounding box center [27, 94] width 24 height 30
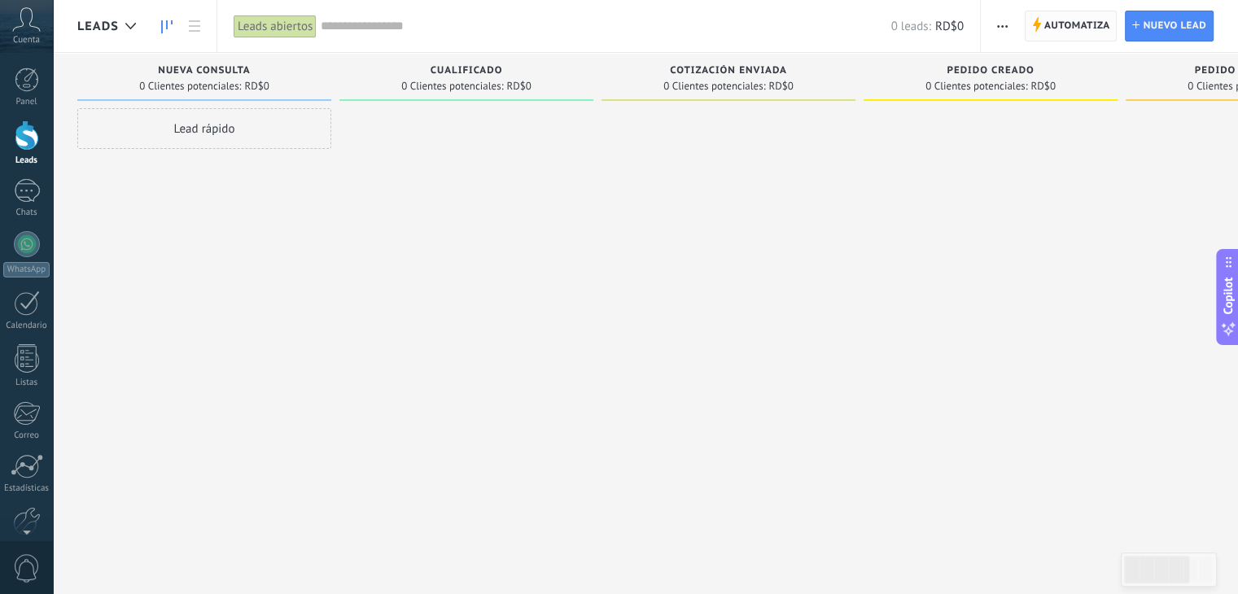
click at [1065, 31] on span "Automatiza" at bounding box center [1077, 25] width 66 height 29
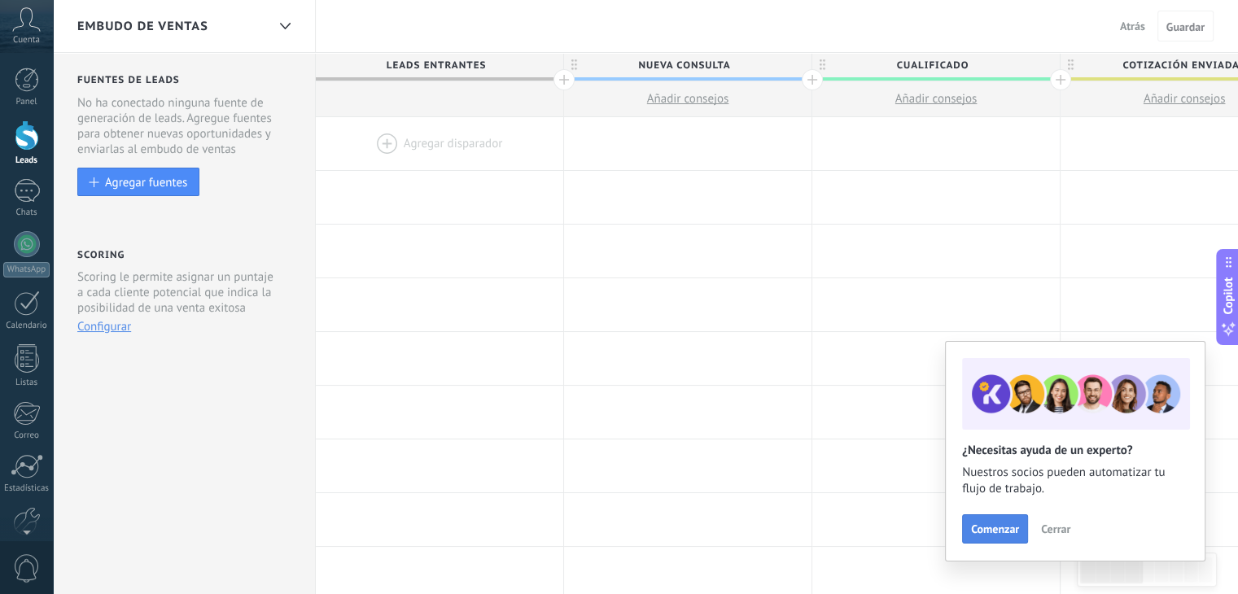
click at [994, 515] on button "Comenzar" at bounding box center [995, 528] width 66 height 29
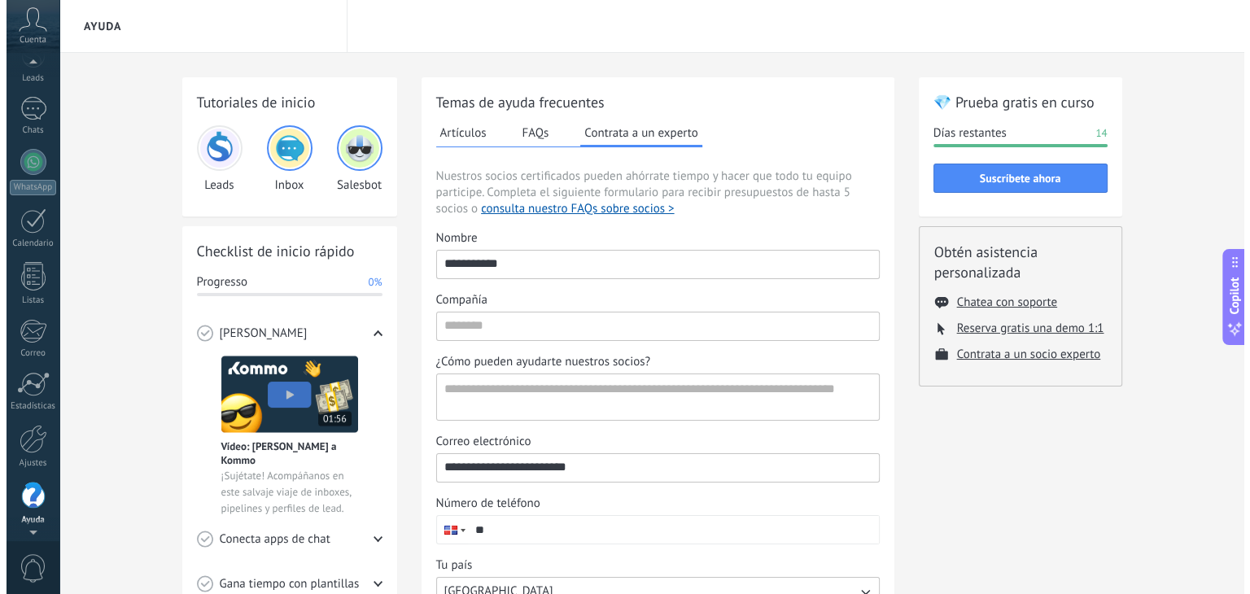
scroll to position [51, 0]
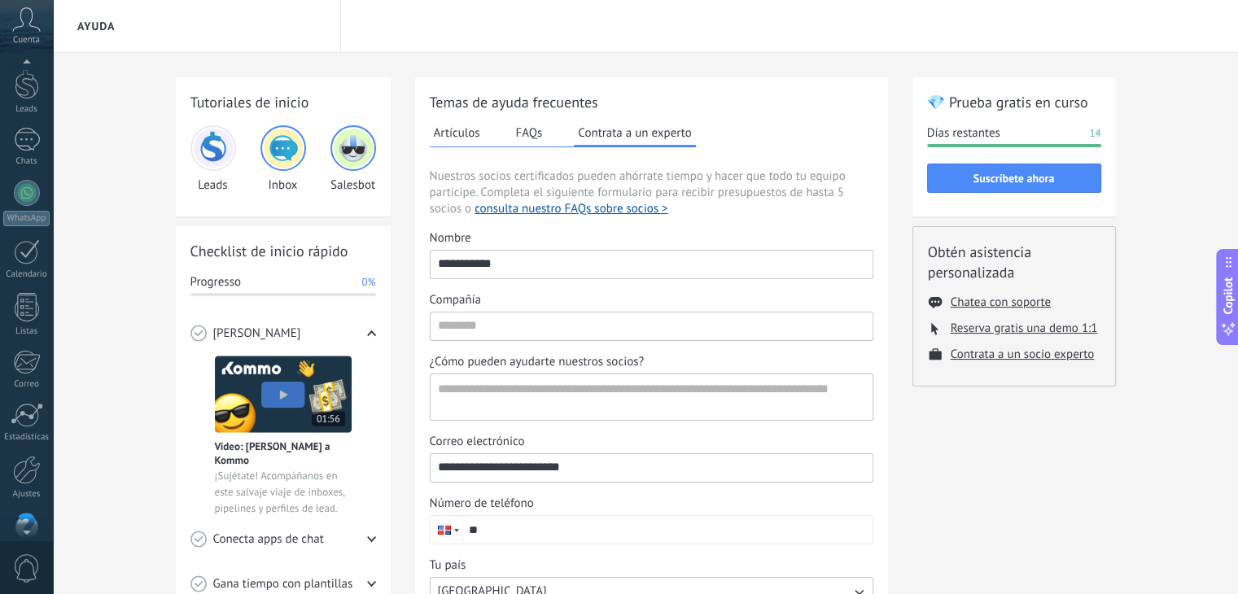
click at [28, 35] on span "Cuenta" at bounding box center [26, 40] width 27 height 11
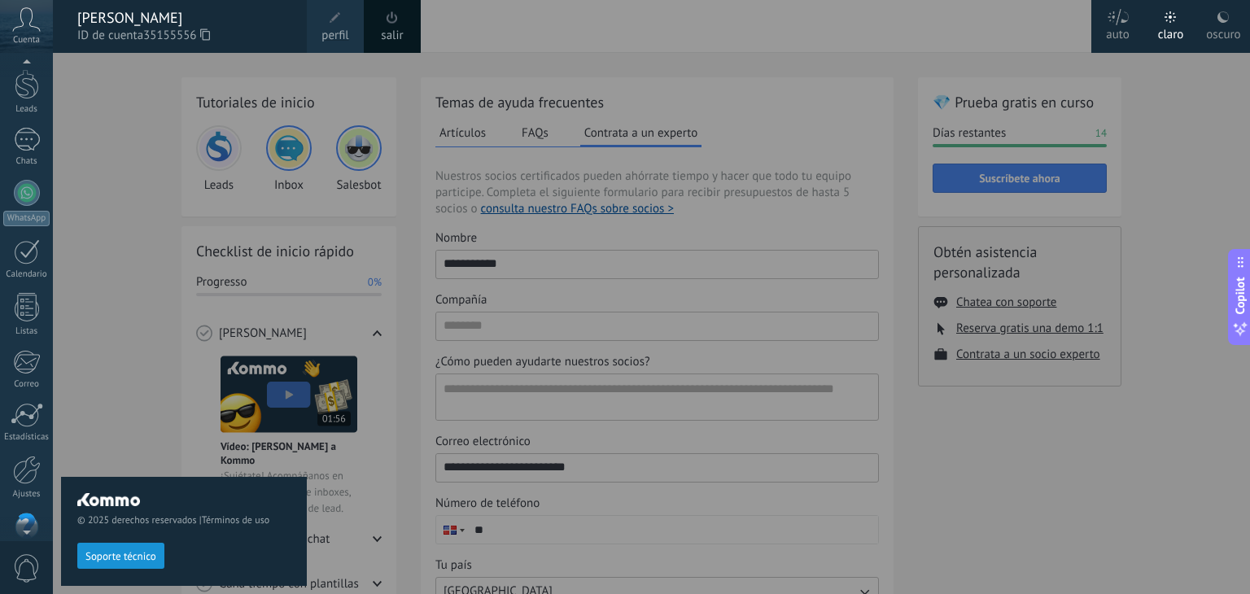
scroll to position [0, 0]
click at [28, 88] on div at bounding box center [27, 80] width 24 height 24
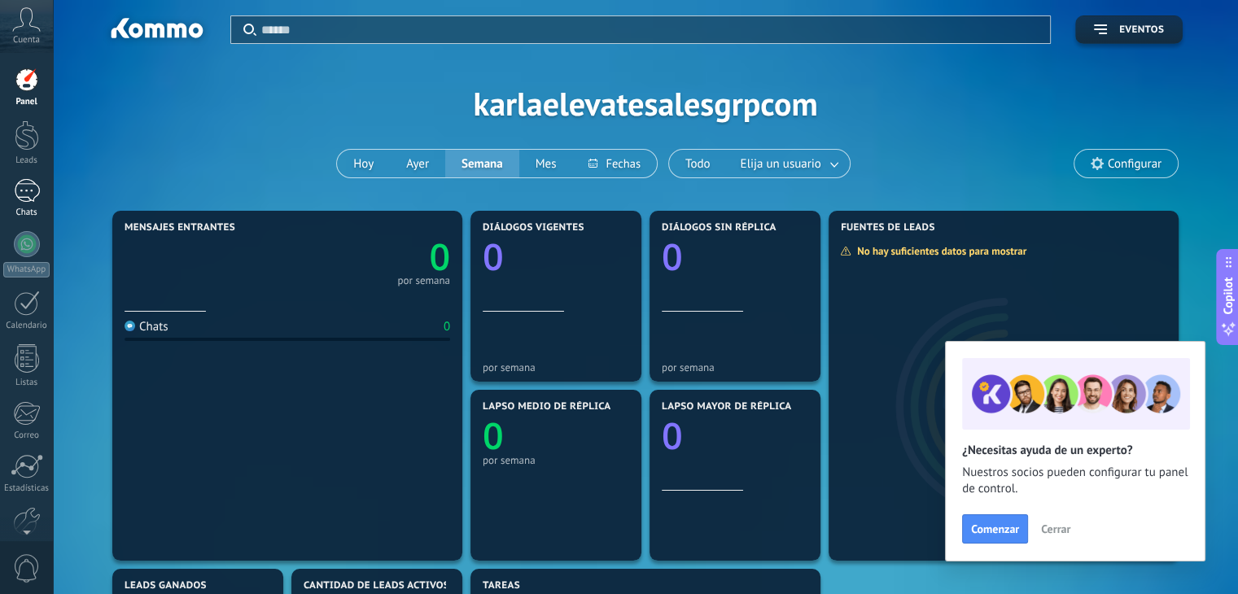
click at [17, 186] on div at bounding box center [27, 191] width 26 height 24
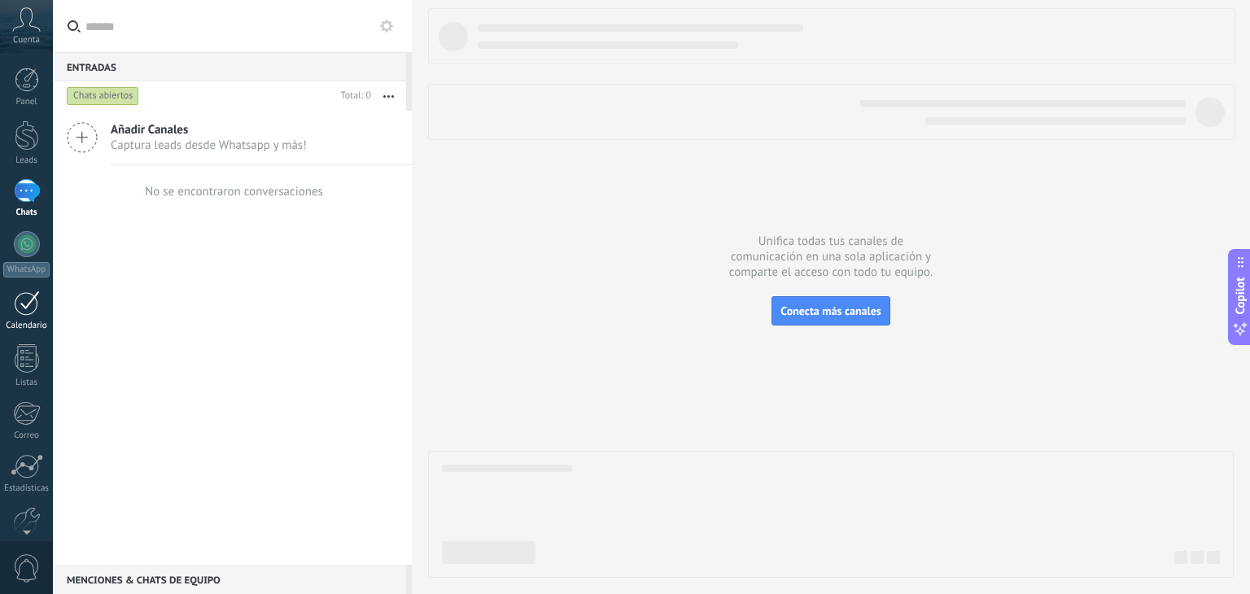
click at [3, 317] on link "Calendario" at bounding box center [26, 311] width 53 height 41
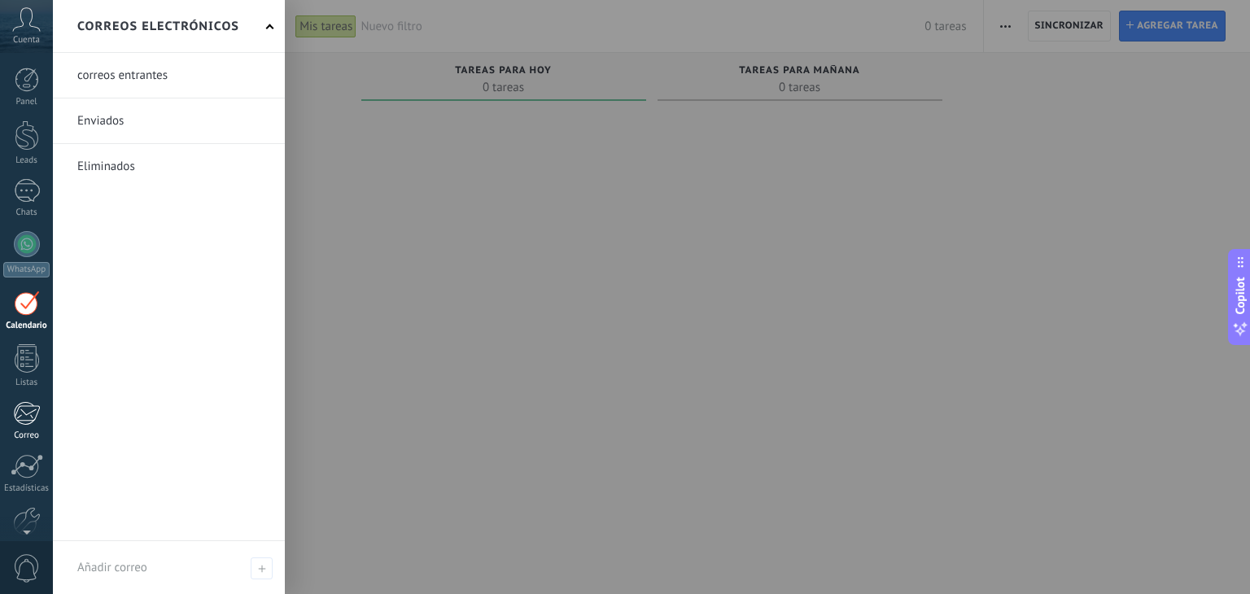
click at [19, 421] on div at bounding box center [26, 413] width 27 height 24
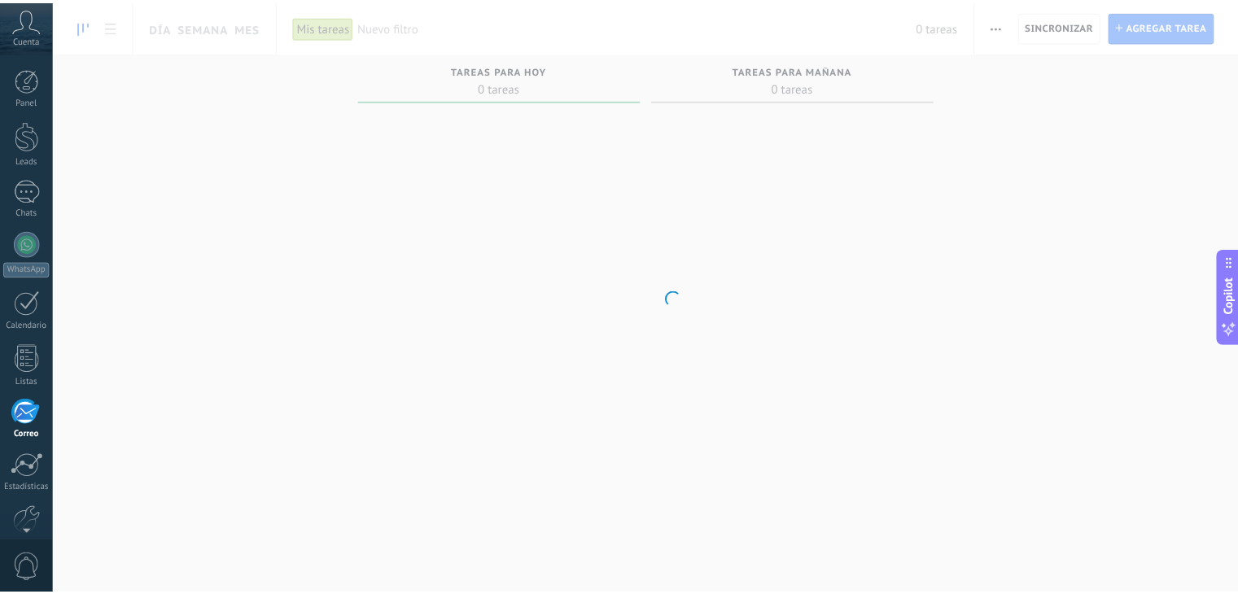
scroll to position [82, 0]
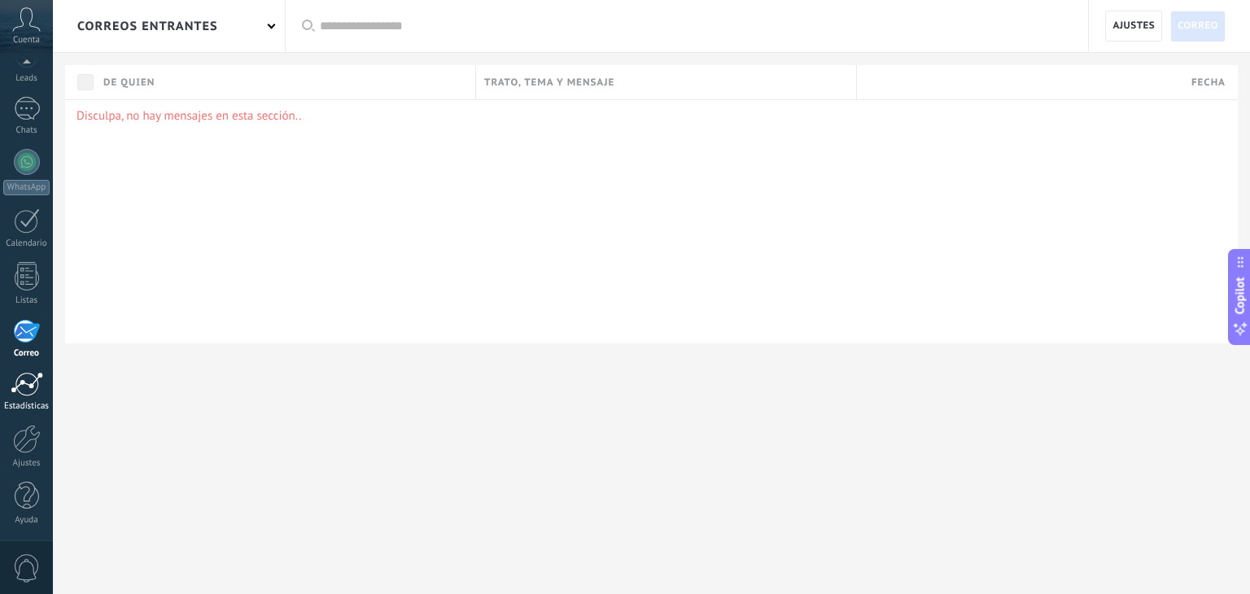
click at [21, 397] on link "Estadísticas" at bounding box center [26, 392] width 53 height 40
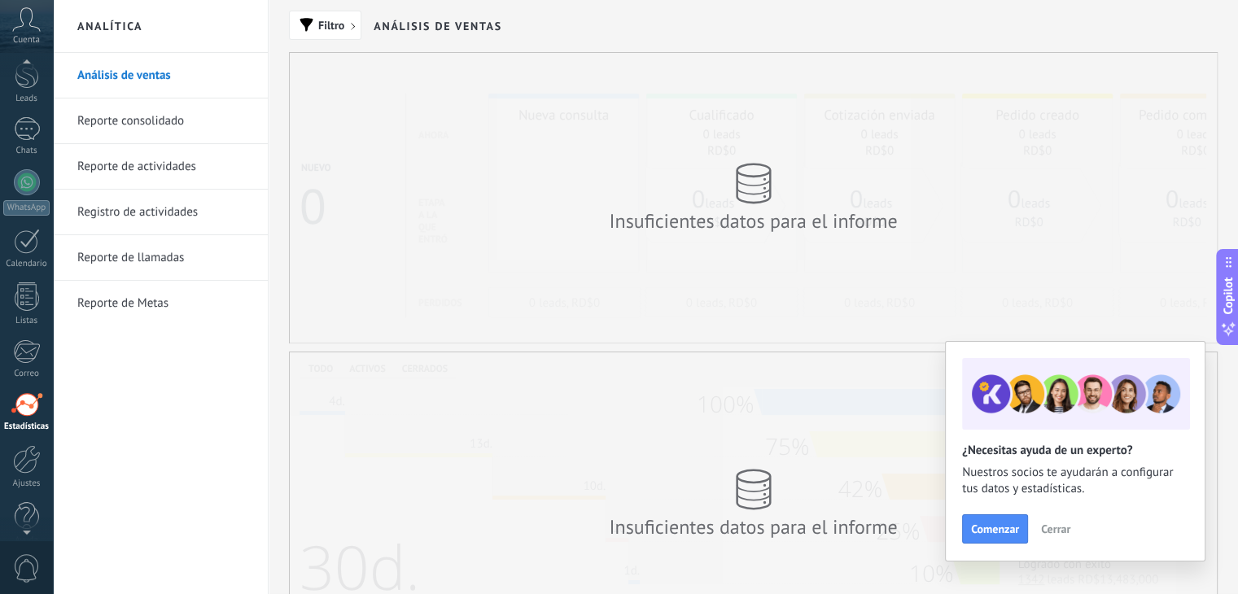
click at [18, 76] on div at bounding box center [26, 65] width 53 height 24
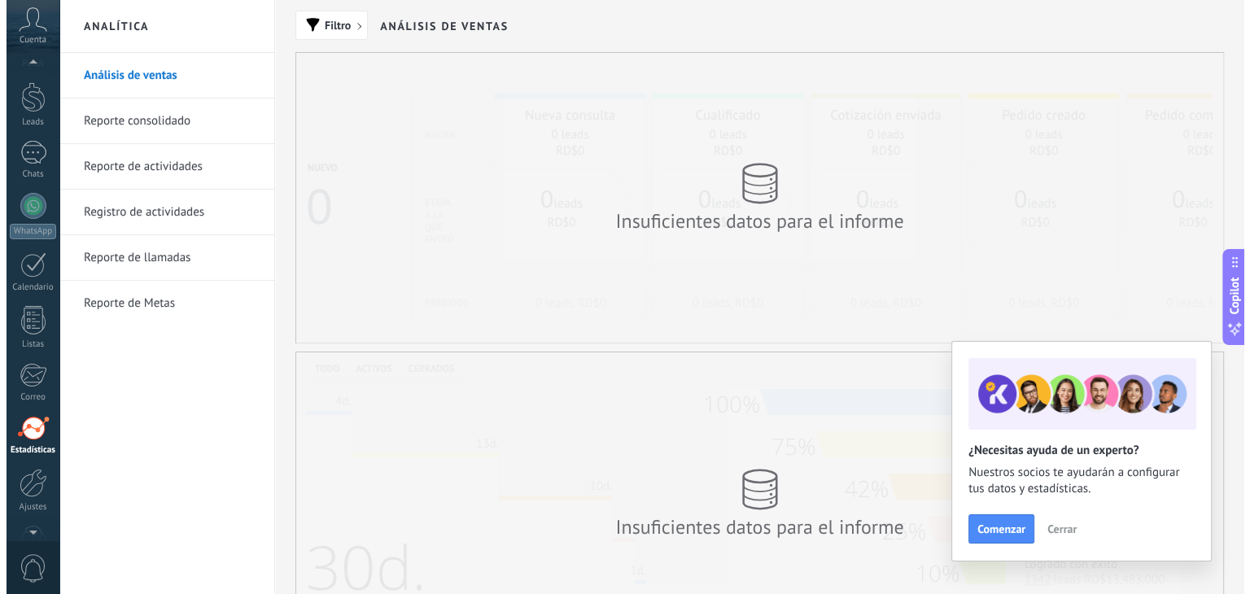
scroll to position [12, 0]
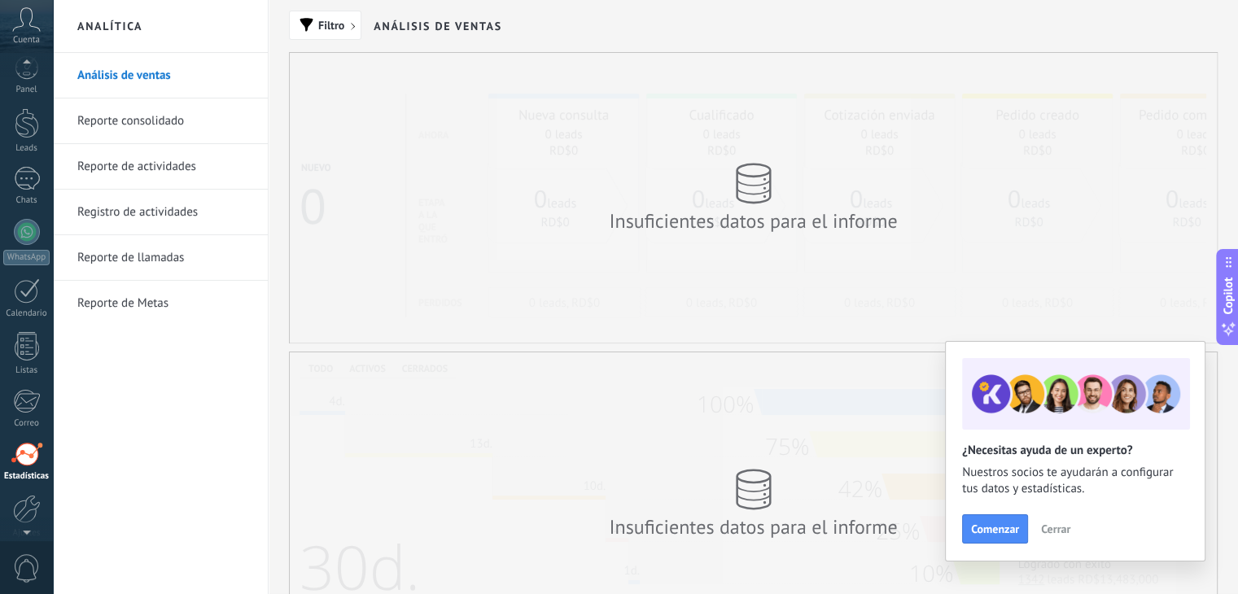
click at [16, 27] on use at bounding box center [27, 19] width 28 height 24
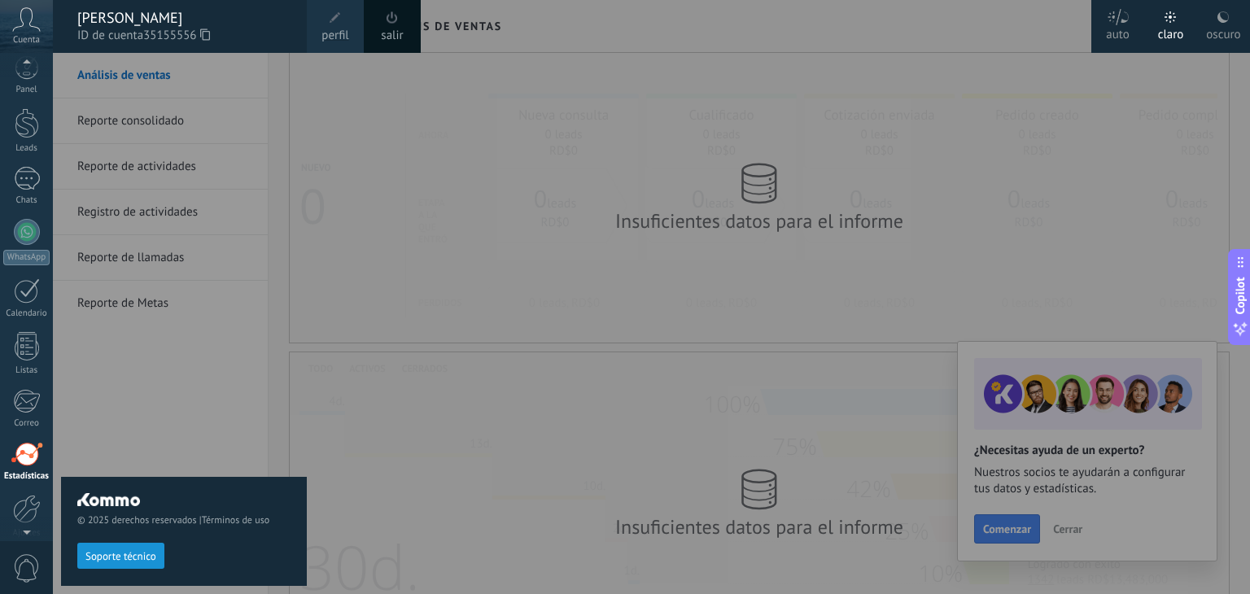
scroll to position [0, 0]
click at [26, 71] on div at bounding box center [27, 80] width 24 height 24
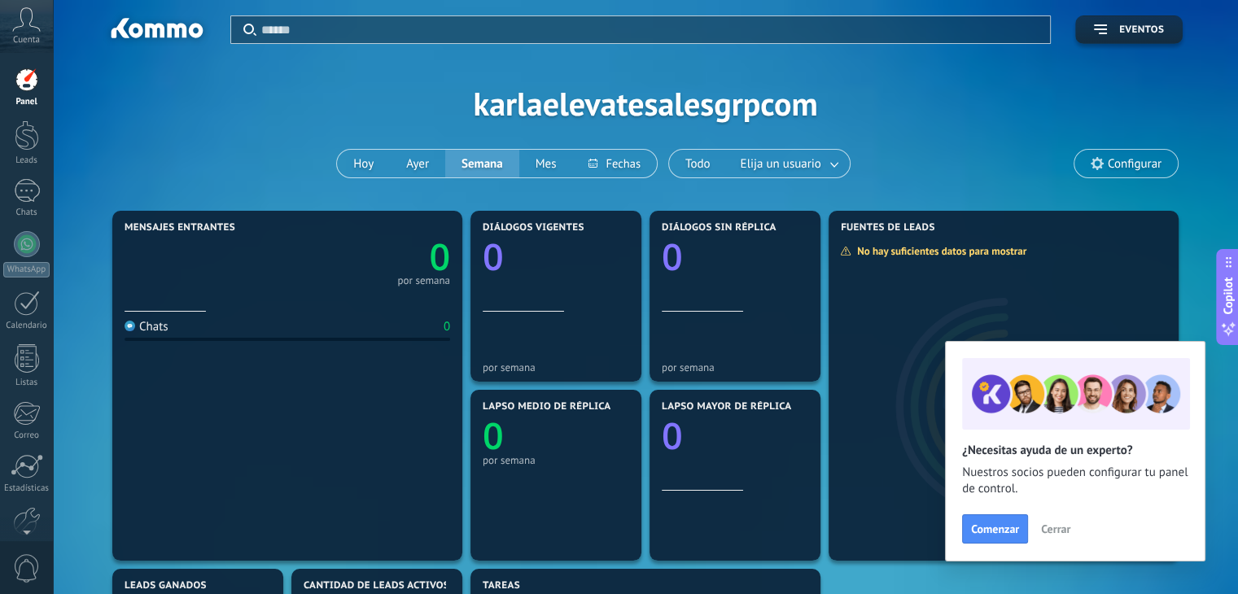
click at [1058, 535] on span "Cerrar" at bounding box center [1055, 528] width 29 height 11
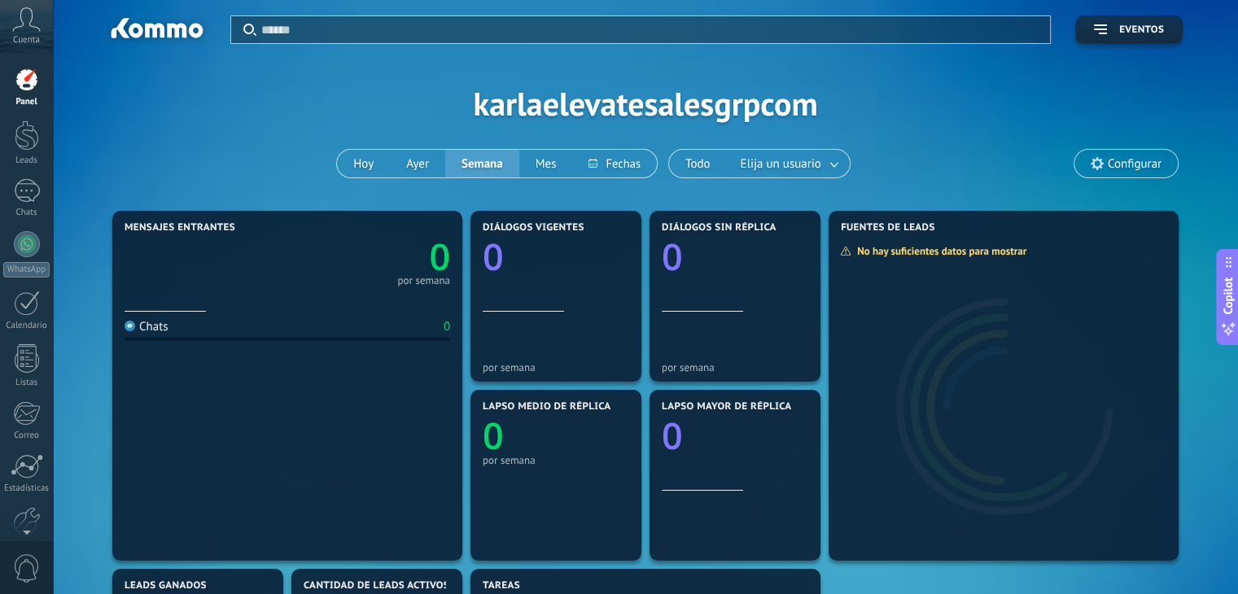
click at [141, 420] on div "Chats 0" at bounding box center [288, 431] width 326 height 238
click at [26, 186] on div at bounding box center [27, 191] width 26 height 24
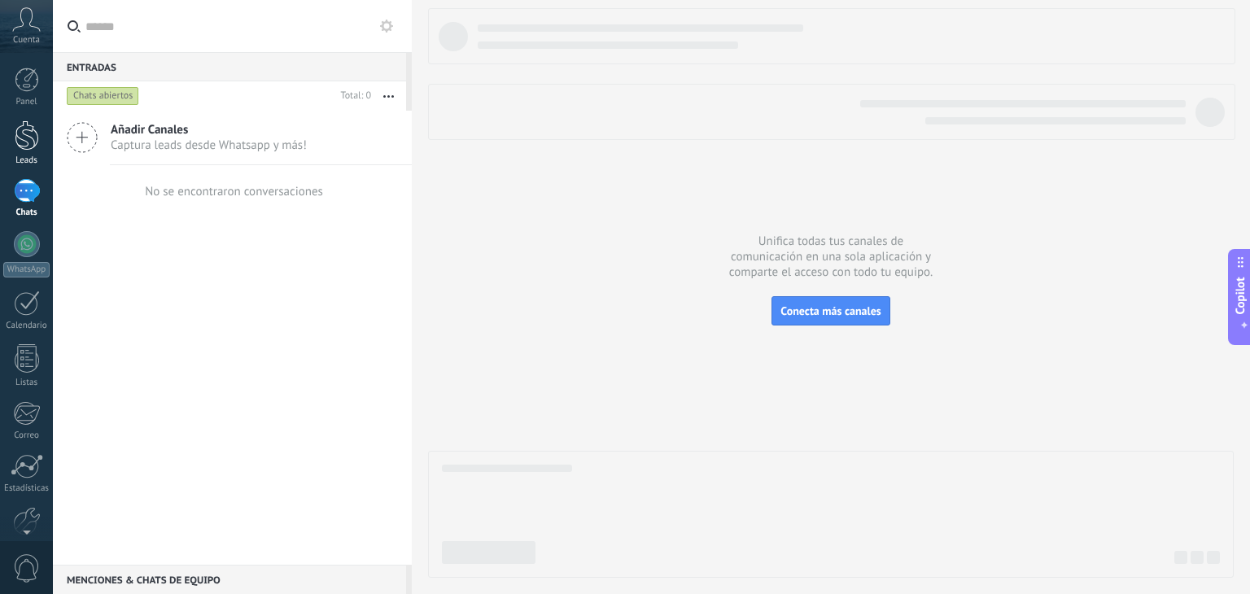
click at [32, 138] on div at bounding box center [27, 135] width 24 height 30
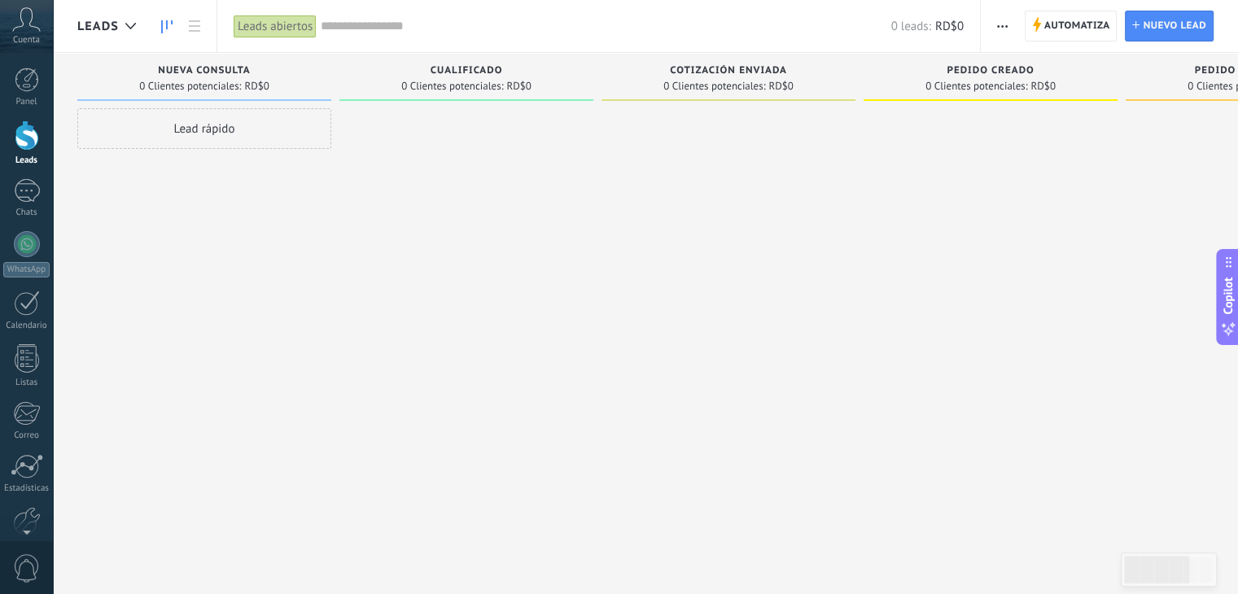
click at [20, 173] on div "Panel Leads Chats WhatsApp Clientes" at bounding box center [26, 346] width 53 height 557
click at [27, 193] on div at bounding box center [27, 191] width 26 height 24
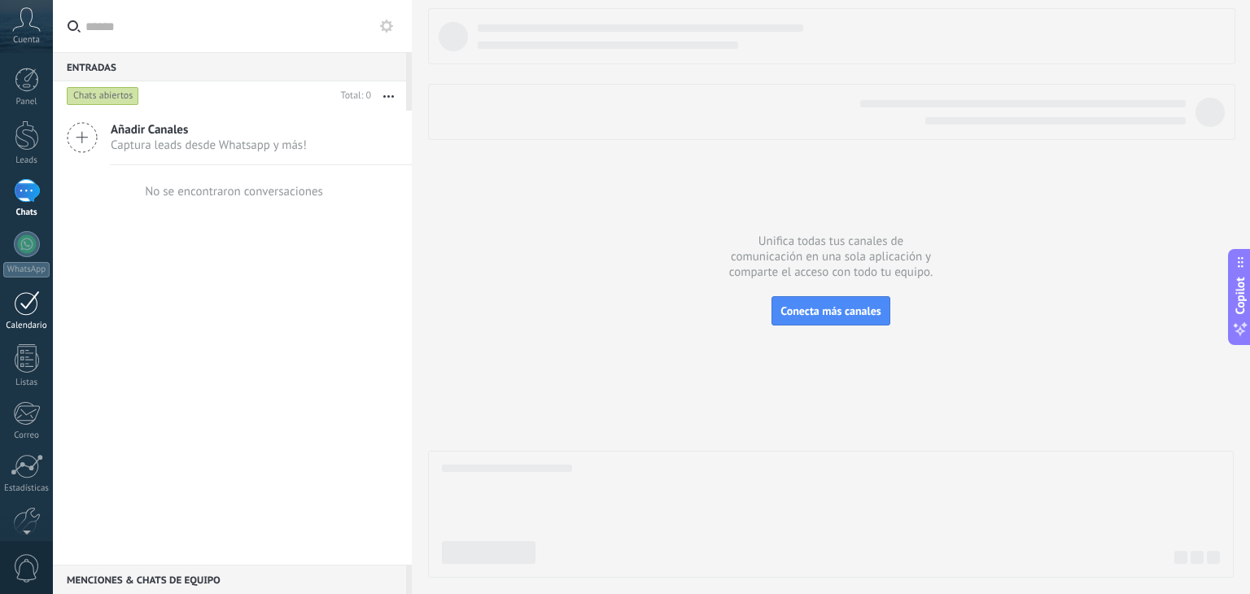
click at [17, 307] on div at bounding box center [27, 303] width 26 height 25
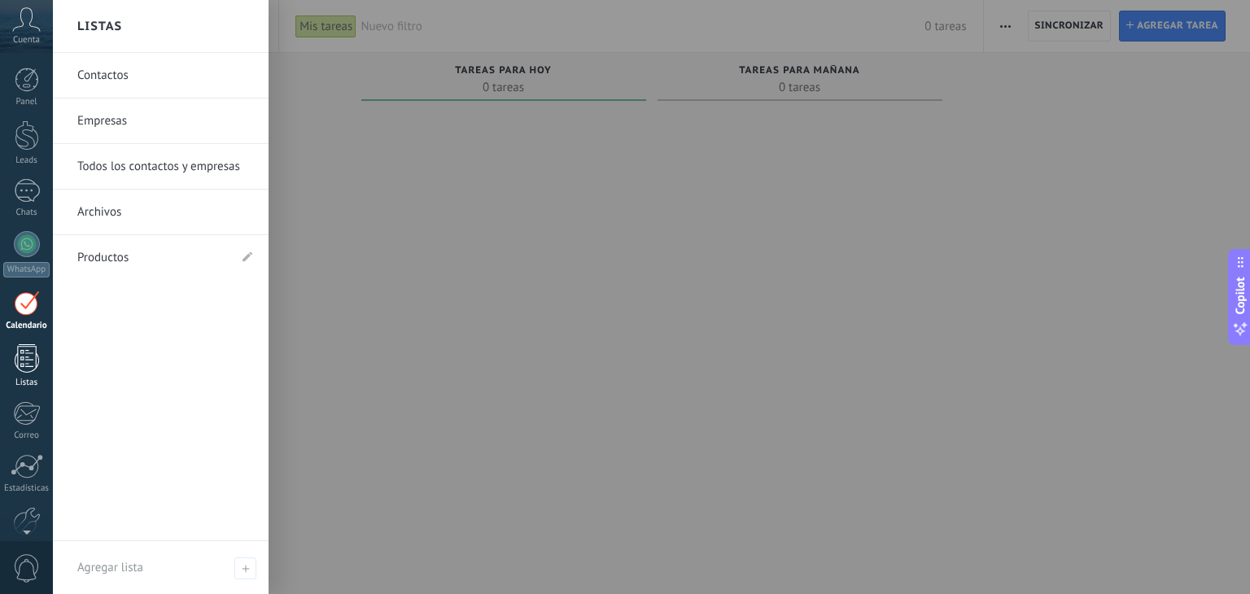
click at [35, 379] on div "Listas" at bounding box center [26, 383] width 47 height 11
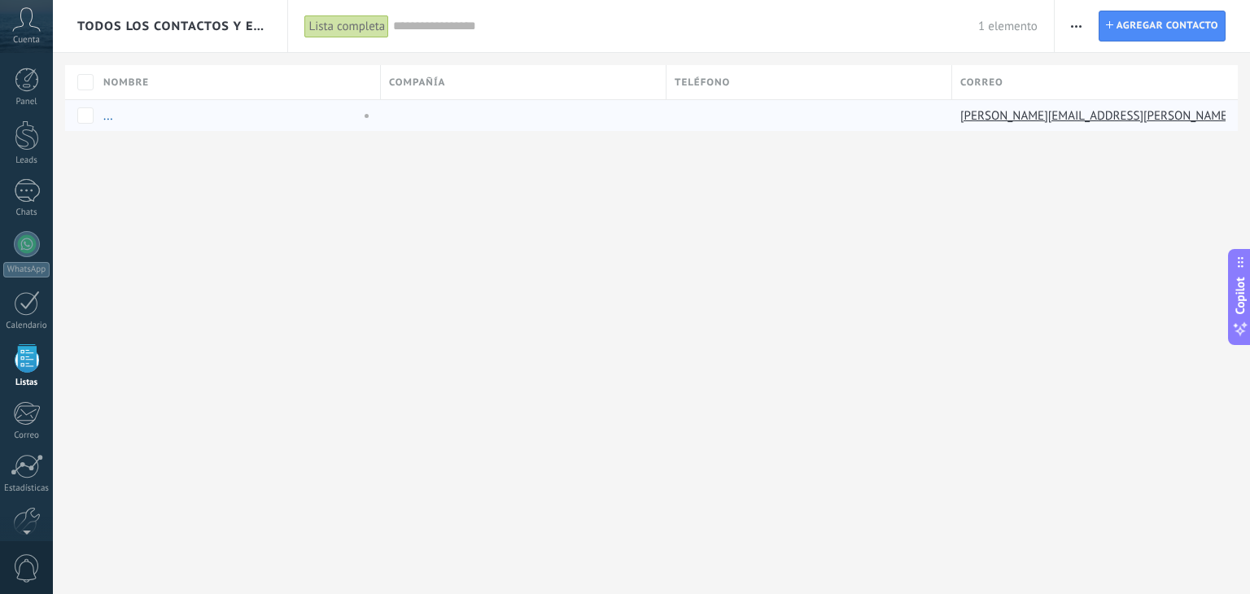
scroll to position [42, 0]
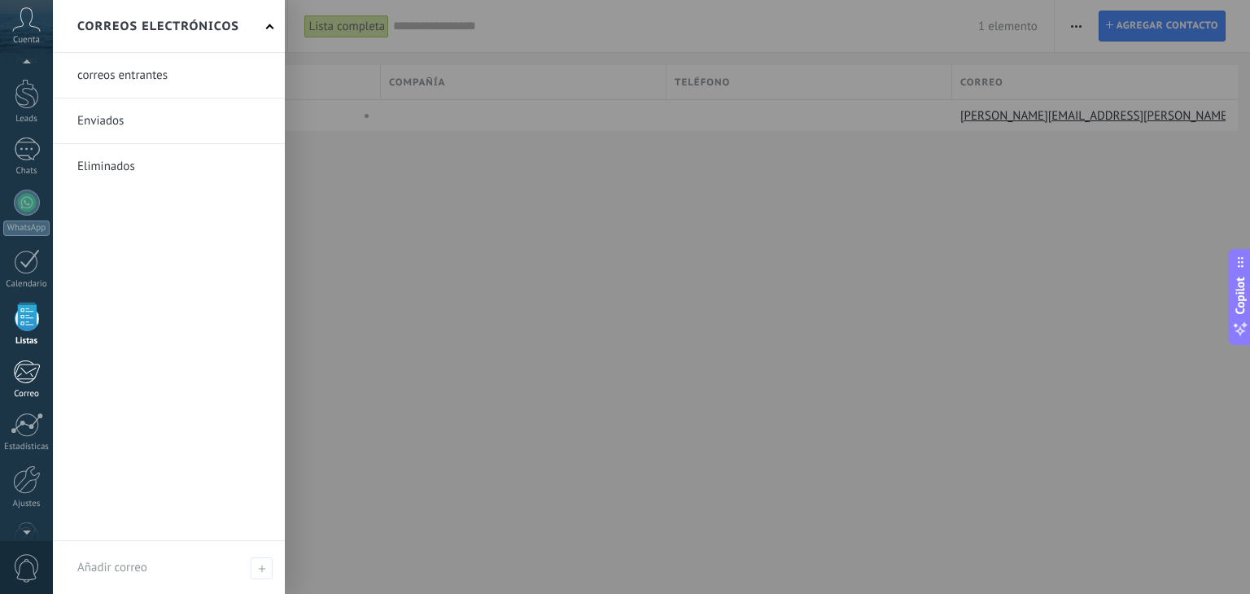
click at [33, 375] on div at bounding box center [26, 372] width 27 height 24
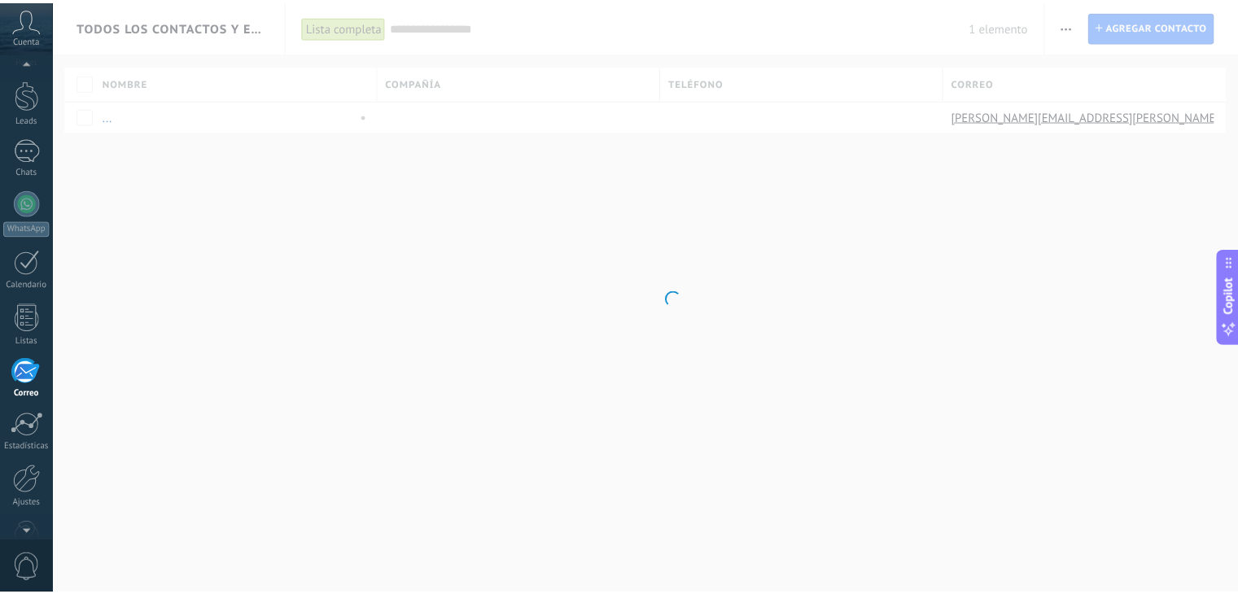
scroll to position [82, 0]
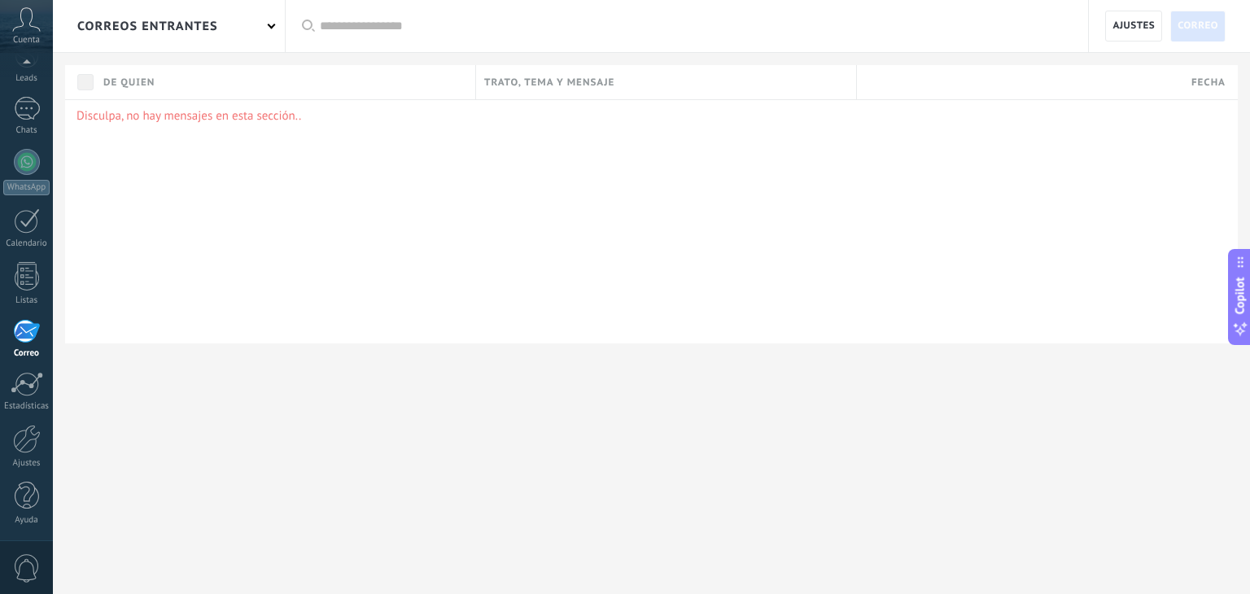
click at [262, 111] on p "Disculpa, no hay mensajes en esta sección.." at bounding box center [651, 115] width 1150 height 15
click at [1126, 28] on span "Ajustes" at bounding box center [1133, 25] width 42 height 29
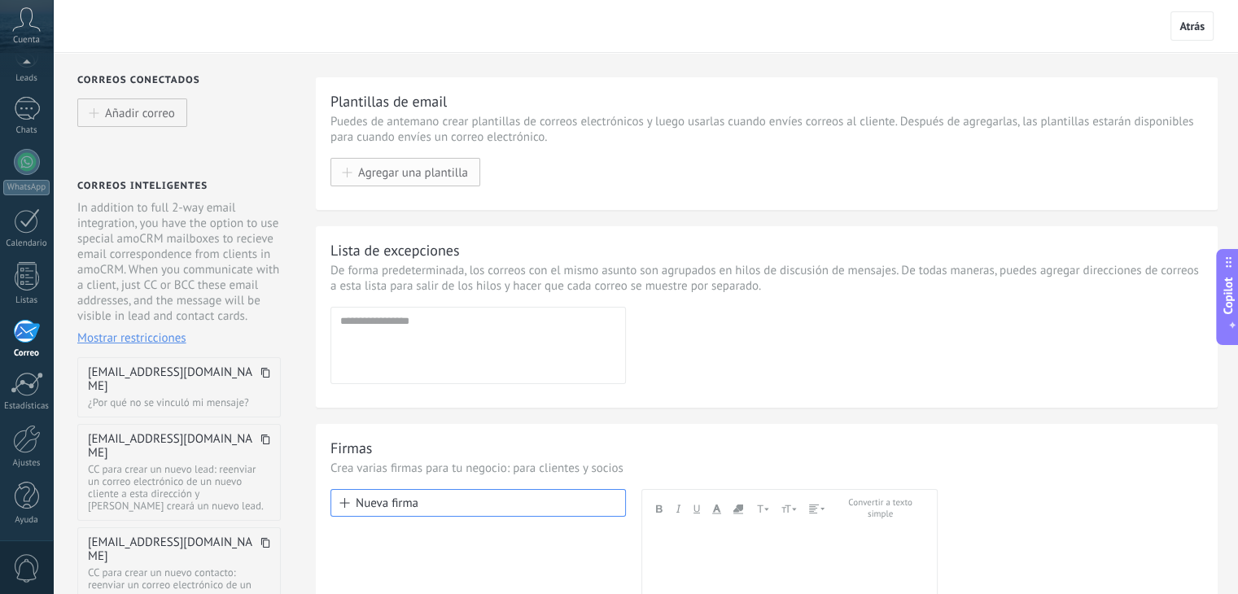
click at [423, 177] on span "Agregar una plantilla" at bounding box center [413, 172] width 110 height 14
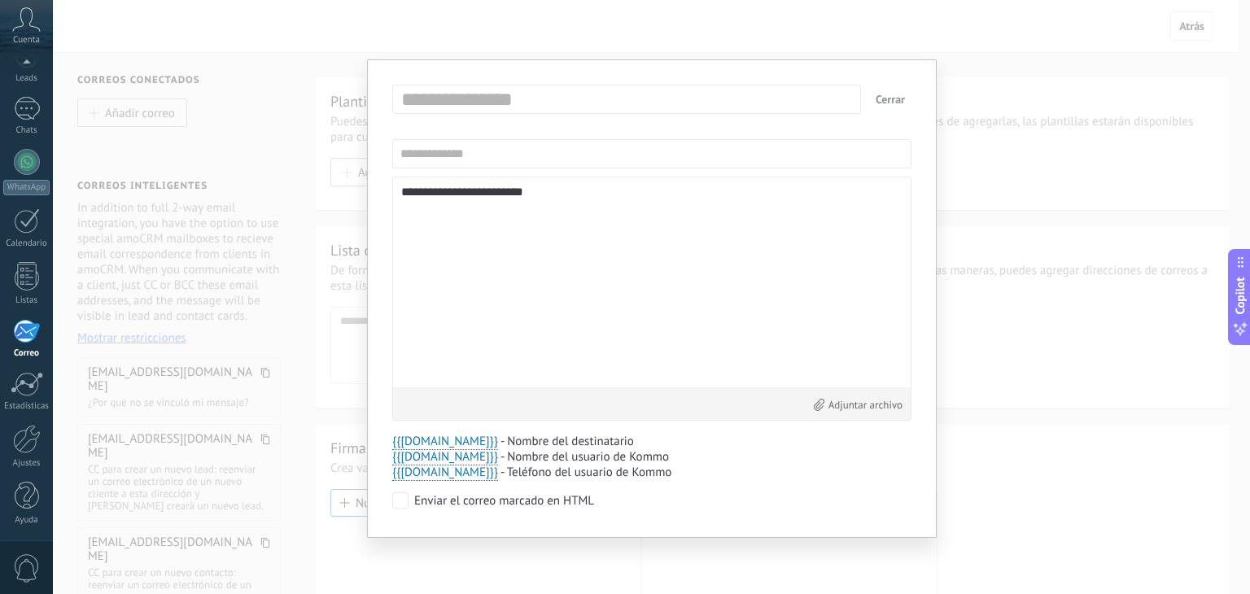
click at [452, 92] on input "text" at bounding box center [630, 99] width 467 height 26
type input "**********"
click at [505, 206] on textarea "**********" at bounding box center [651, 283] width 501 height 194
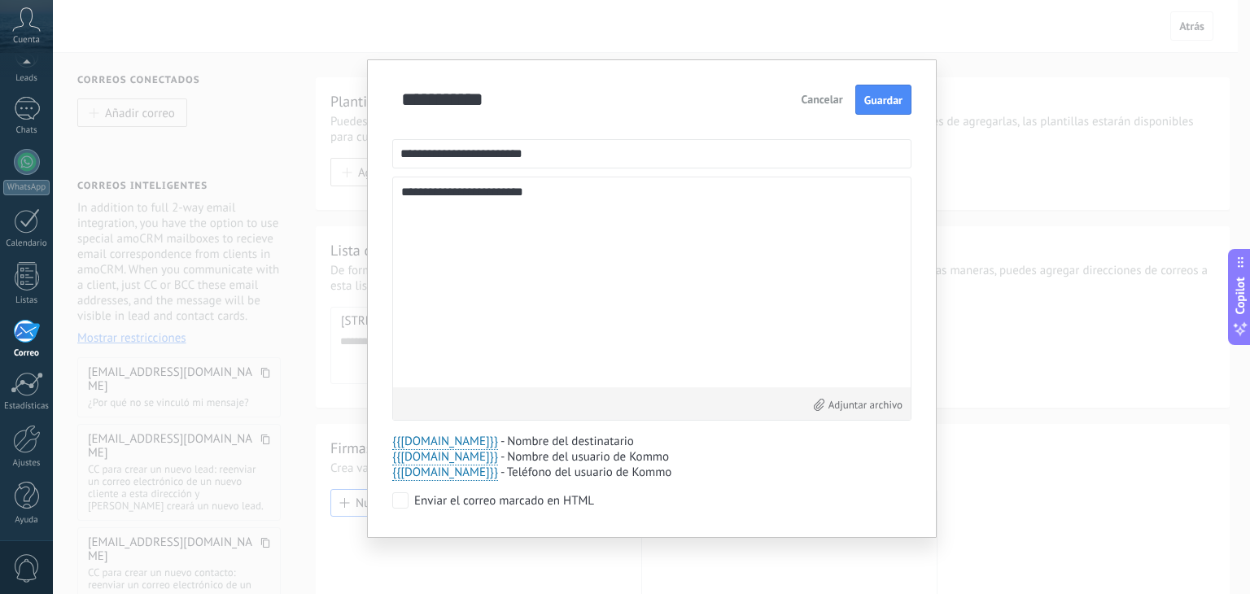
drag, startPoint x: 573, startPoint y: 196, endPoint x: 358, endPoint y: 216, distance: 215.8
click at [358, 216] on div "**********" at bounding box center [651, 297] width 1197 height 594
click at [583, 321] on textarea "**********" at bounding box center [651, 283] width 501 height 194
click at [648, 470] on p "- Teléfono del usuario de Kommo" at bounding box center [585, 472] width 171 height 15
click at [648, 492] on div "**********" at bounding box center [651, 299] width 519 height 428
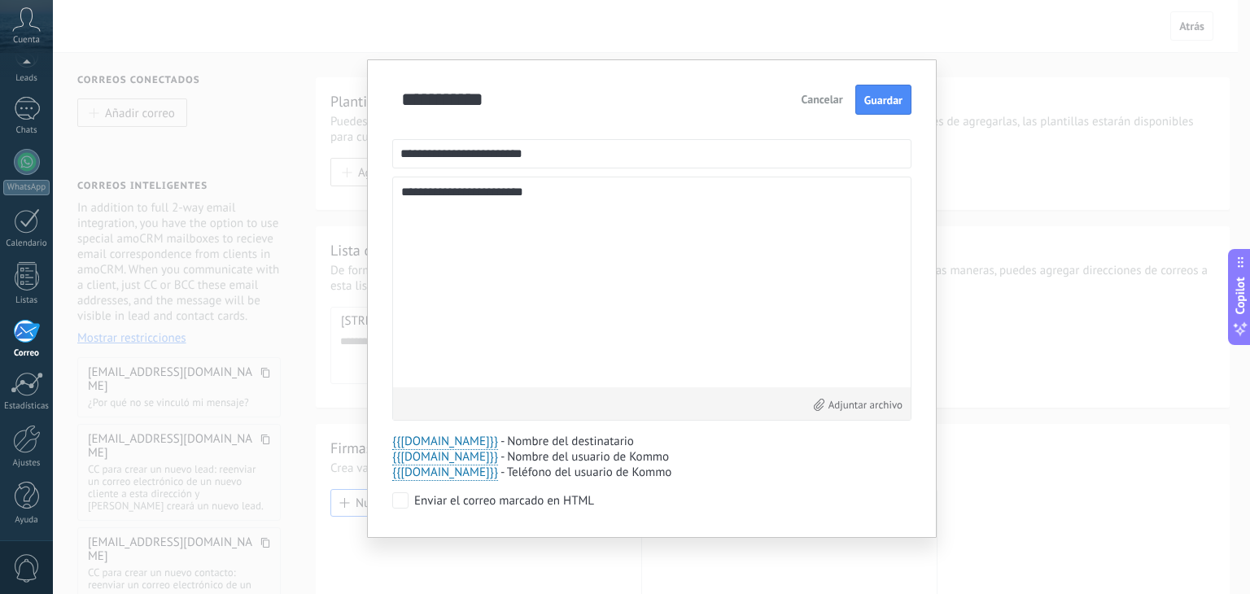
click at [648, 492] on div "Enviar el correo marcado en HTML" at bounding box center [651, 502] width 519 height 20
drag, startPoint x: 648, startPoint y: 492, endPoint x: 633, endPoint y: 503, distance: 18.6
click at [639, 500] on div "Enviar el correo marcado en HTML" at bounding box center [651, 502] width 519 height 20
click at [956, 76] on div "**********" at bounding box center [651, 297] width 1197 height 594
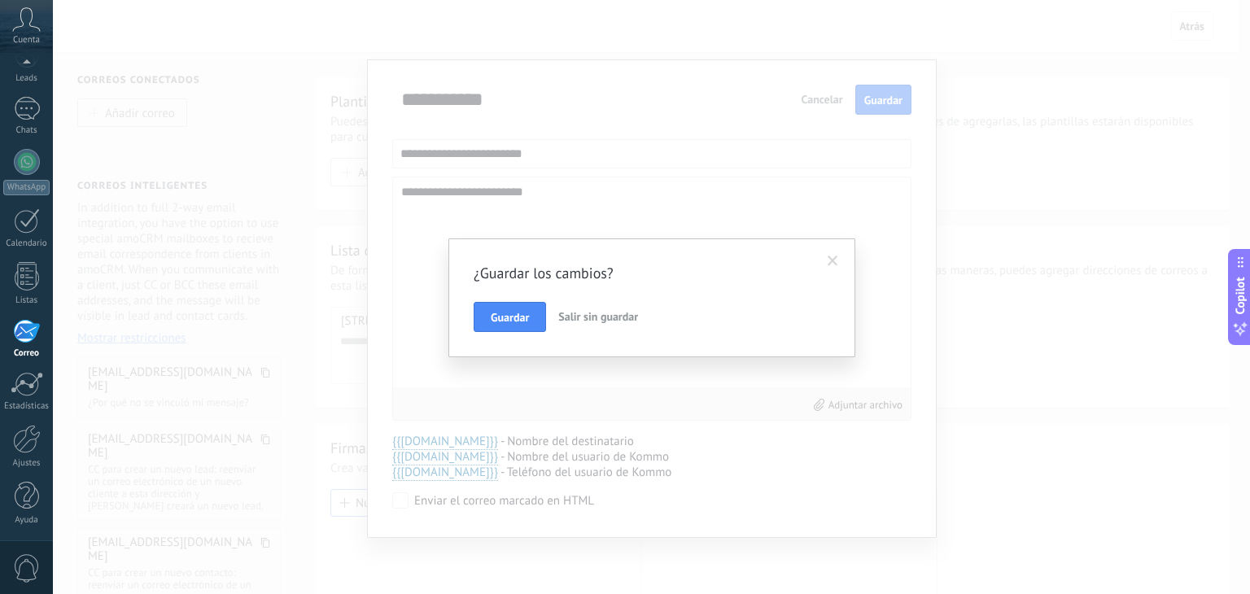
drag, startPoint x: 825, startPoint y: 100, endPoint x: 680, endPoint y: 206, distance: 179.4
click at [824, 101] on div "¿Guardar los cambios? Guardar Salir sin guardar" at bounding box center [651, 297] width 1197 height 594
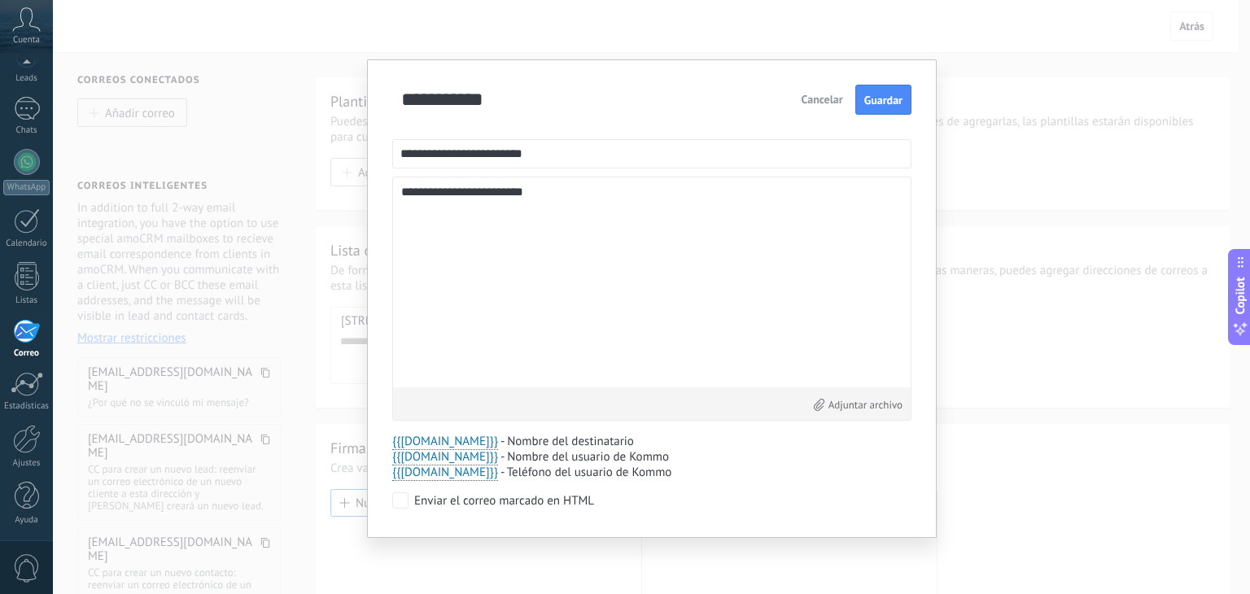
click at [837, 82] on div "**********" at bounding box center [652, 298] width 570 height 479
click at [824, 100] on button "Cancelar" at bounding box center [822, 99] width 55 height 29
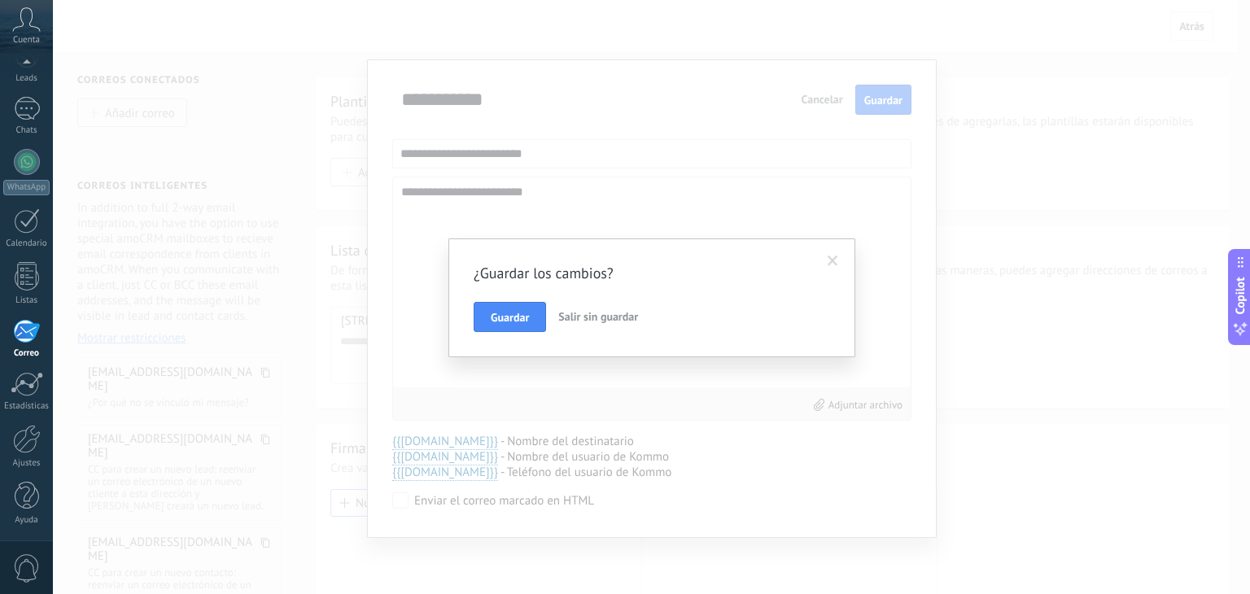
click at [613, 317] on span "Salir sin guardar" at bounding box center [598, 316] width 80 height 15
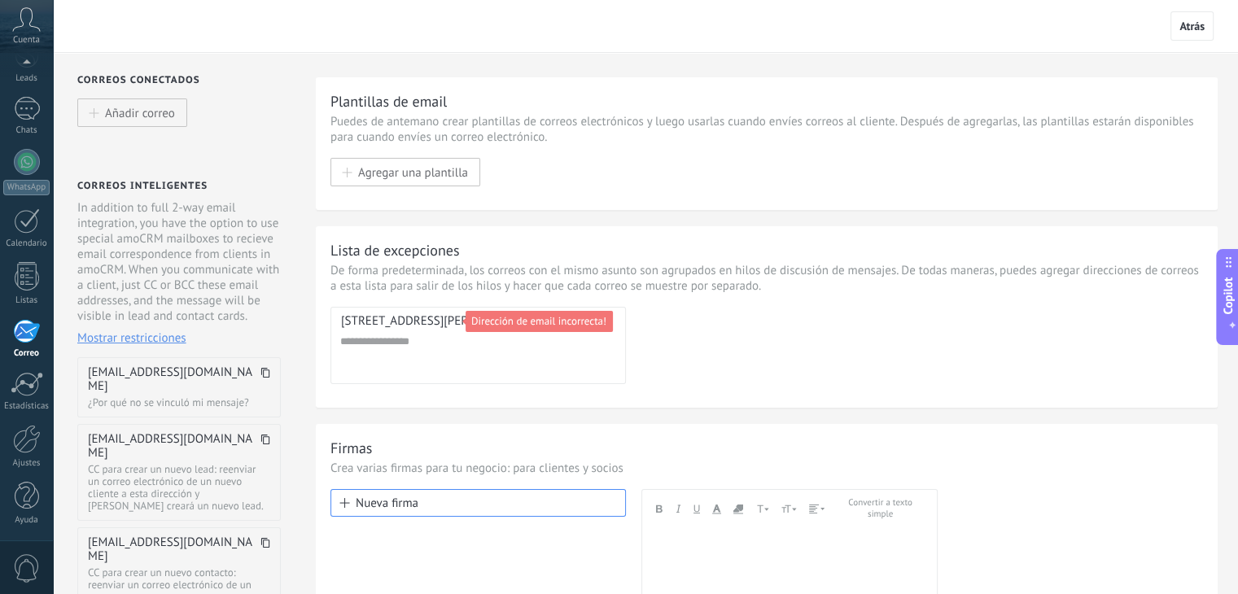
click at [1064, 375] on div "19849 [PERSON_NAME] St Agregar dirección Dirección de email incorrecta!" at bounding box center [766, 345] width 872 height 77
click at [785, 359] on div "19849 [PERSON_NAME] St Agregar dirección Dirección de email incorrecta!" at bounding box center [766, 345] width 872 height 77
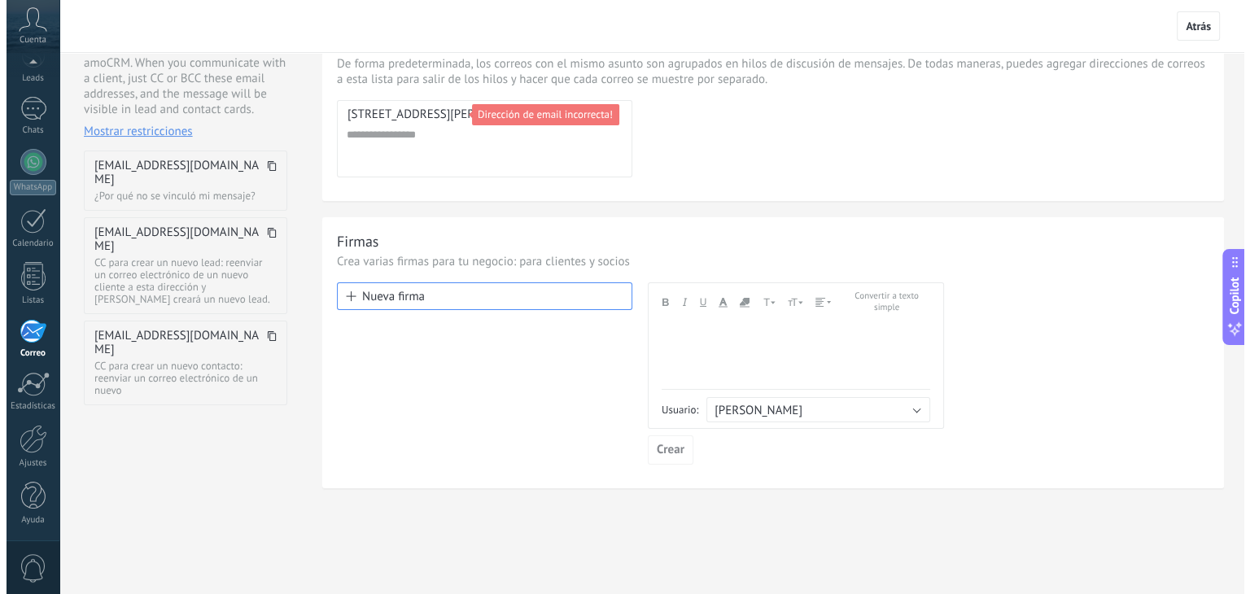
scroll to position [67, 0]
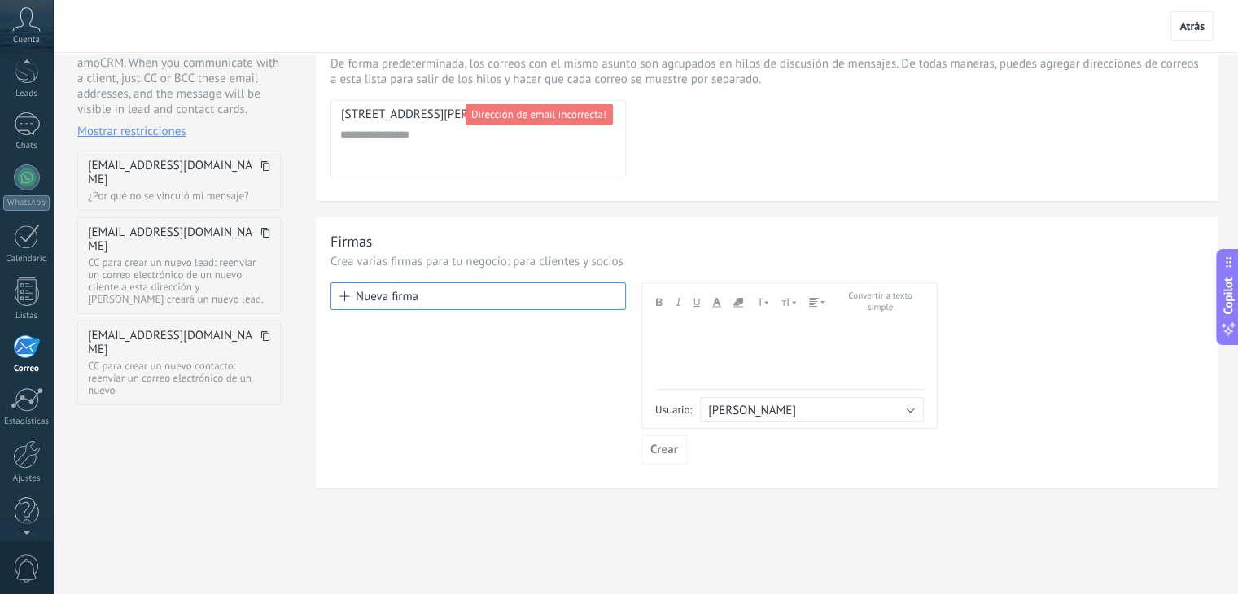
click at [16, 24] on icon at bounding box center [26, 19] width 28 height 24
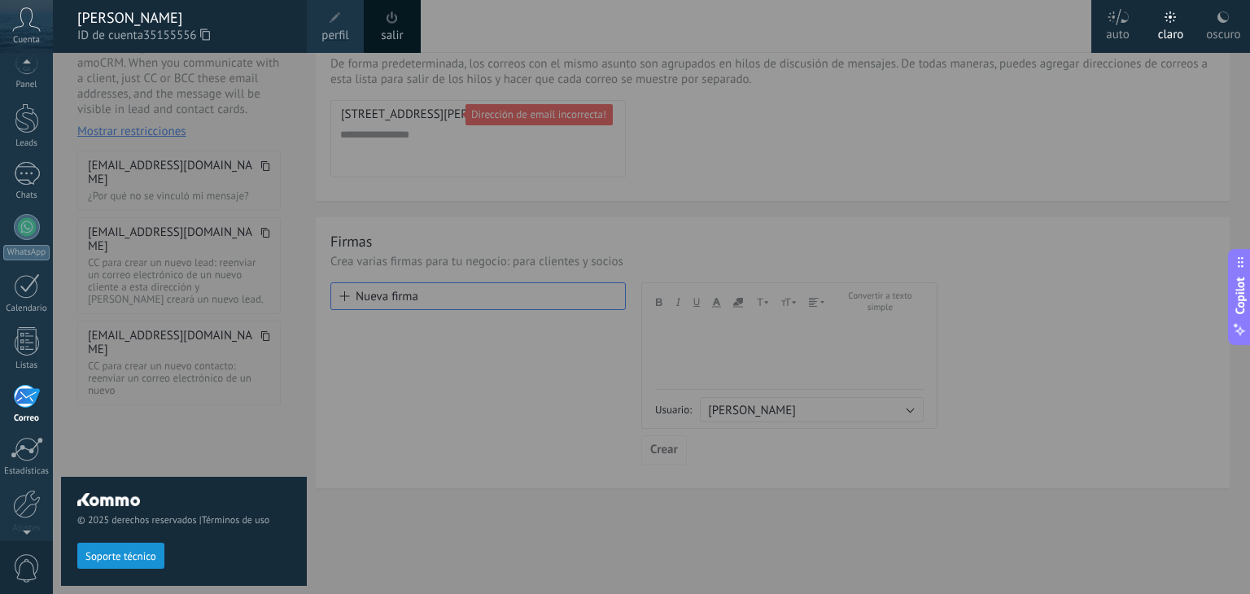
click at [33, 69] on div at bounding box center [26, 65] width 53 height 24
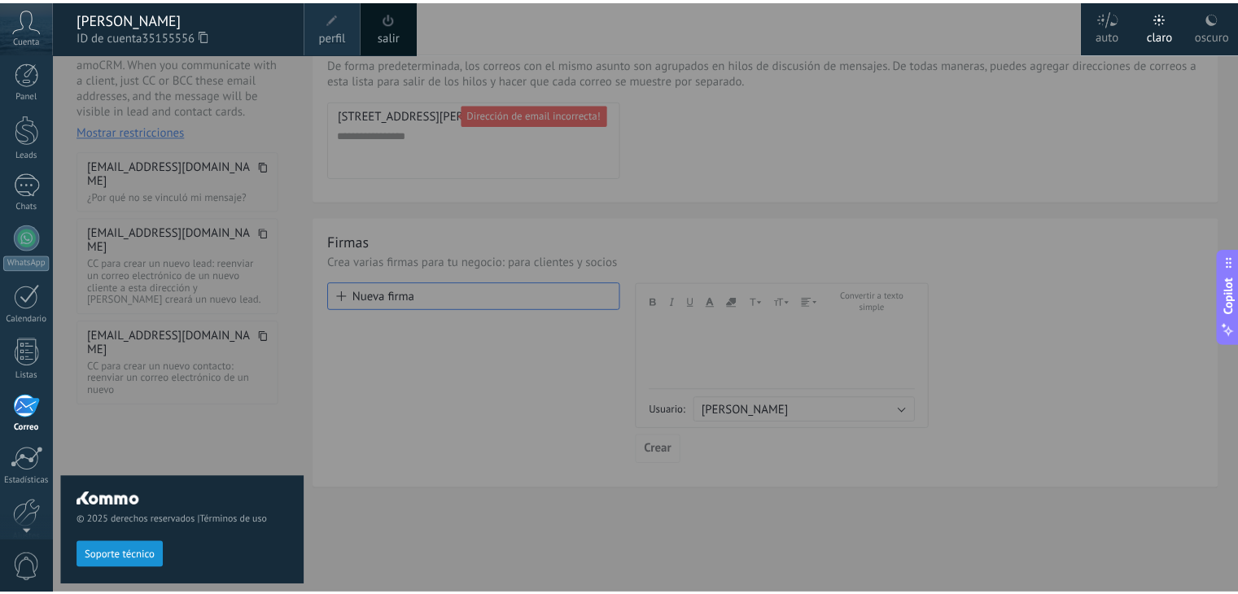
scroll to position [0, 0]
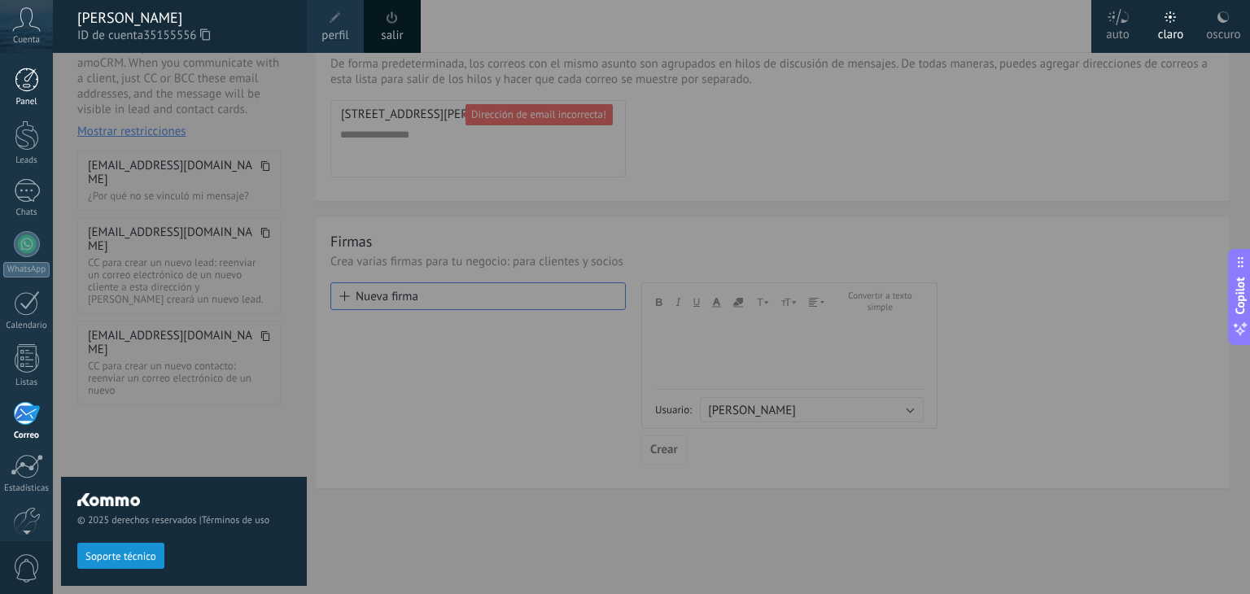
click at [29, 94] on link "Panel" at bounding box center [26, 88] width 53 height 40
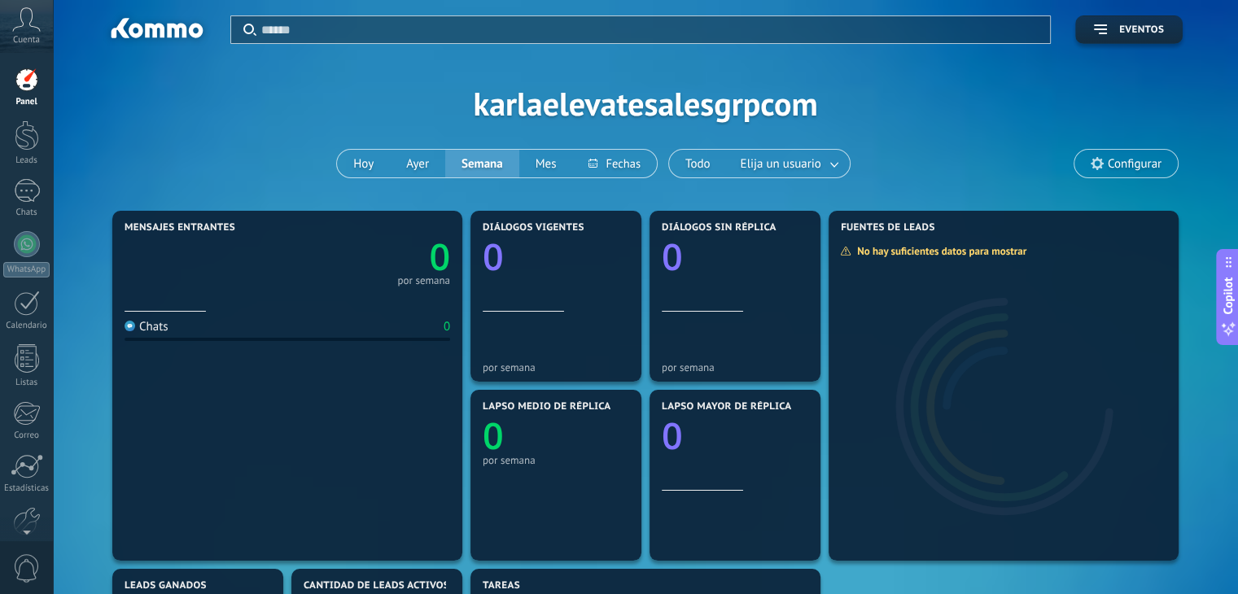
click at [1144, 28] on span "Eventos" at bounding box center [1141, 29] width 45 height 11
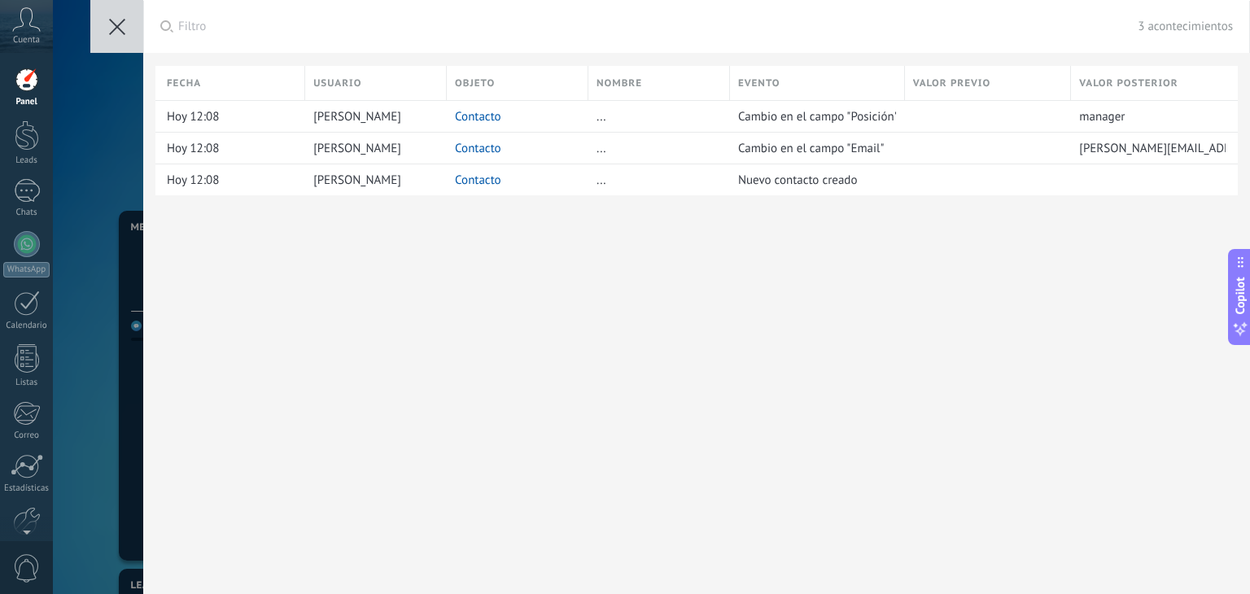
click at [107, 37] on button at bounding box center [116, 26] width 53 height 53
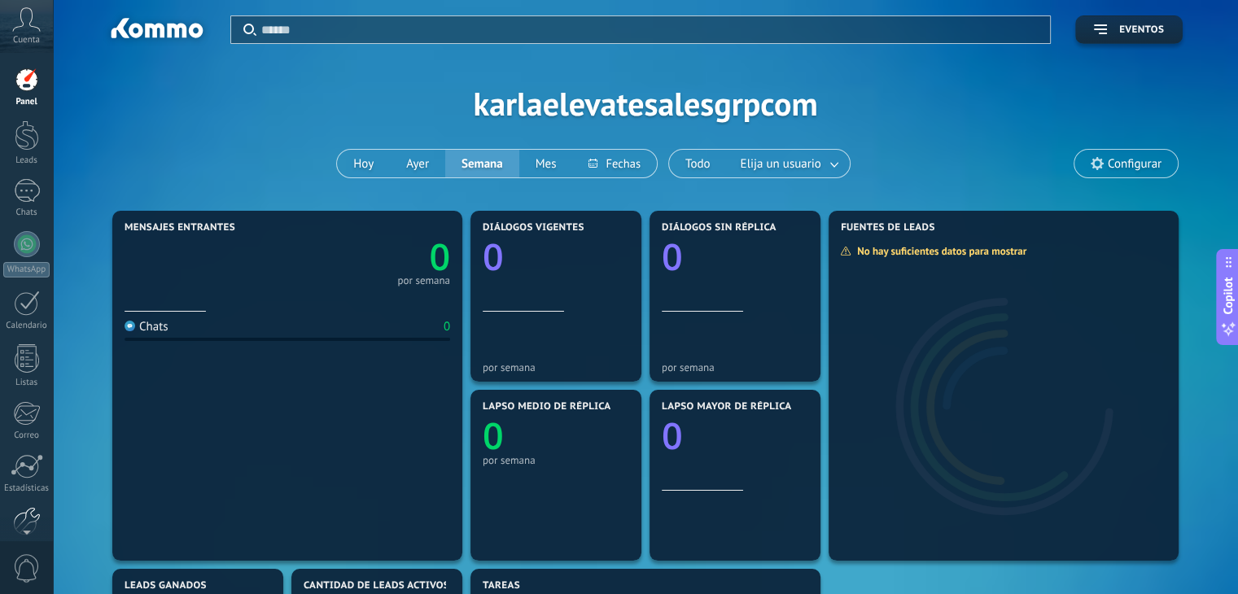
click at [13, 509] on div at bounding box center [27, 521] width 28 height 28
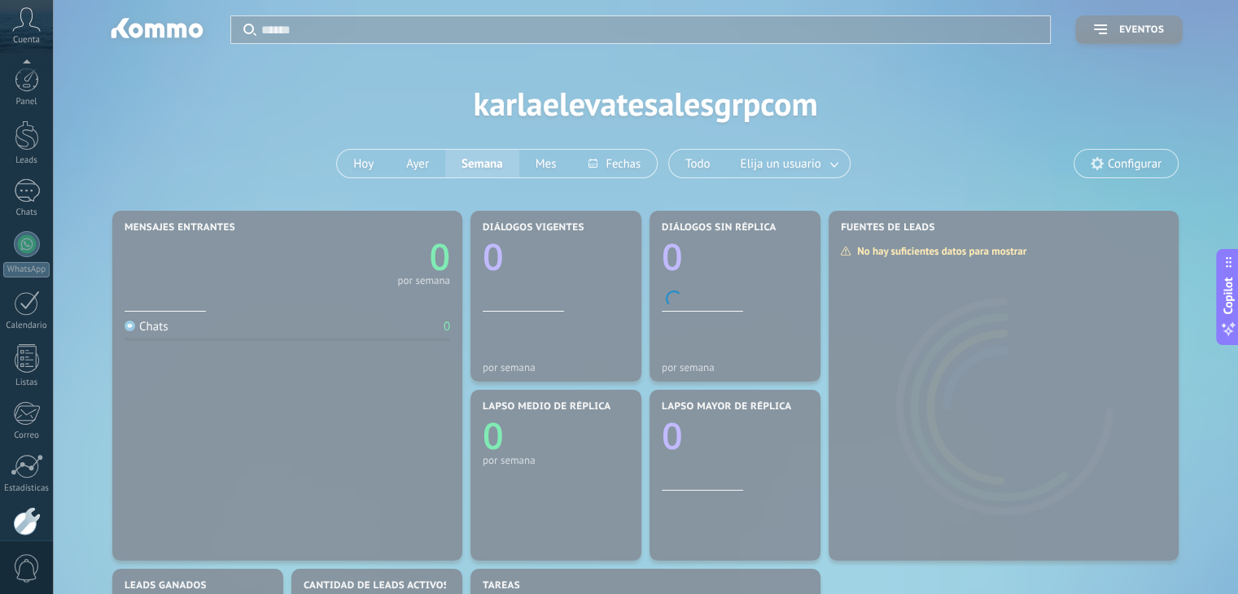
scroll to position [82, 0]
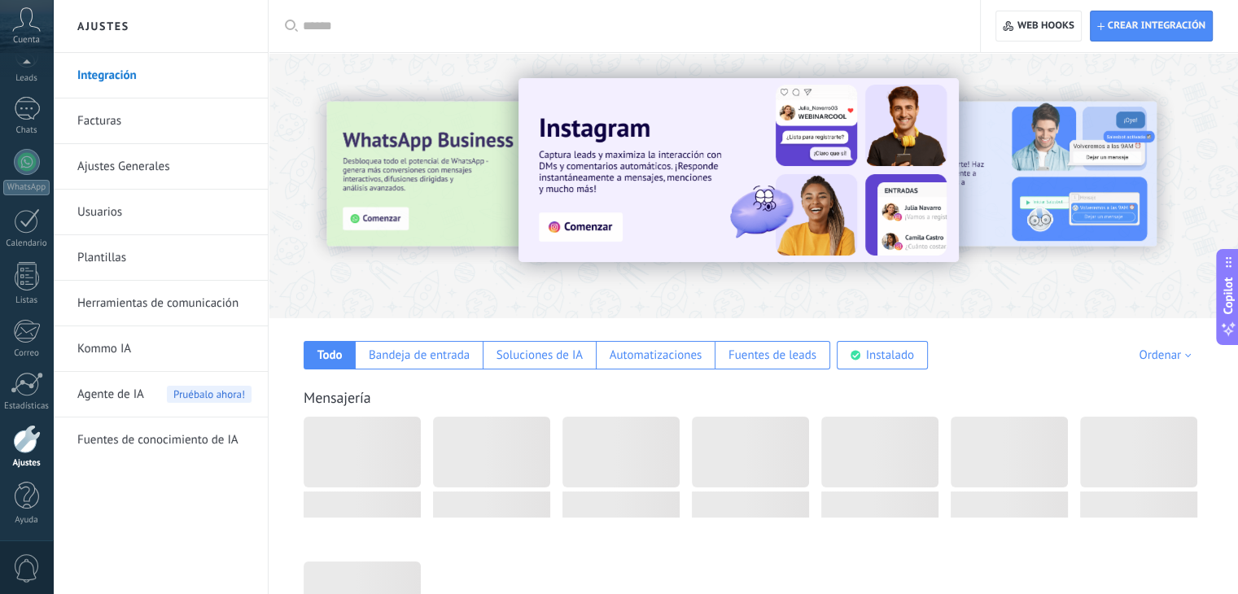
click at [8, 561] on div "0" at bounding box center [26, 567] width 53 height 54
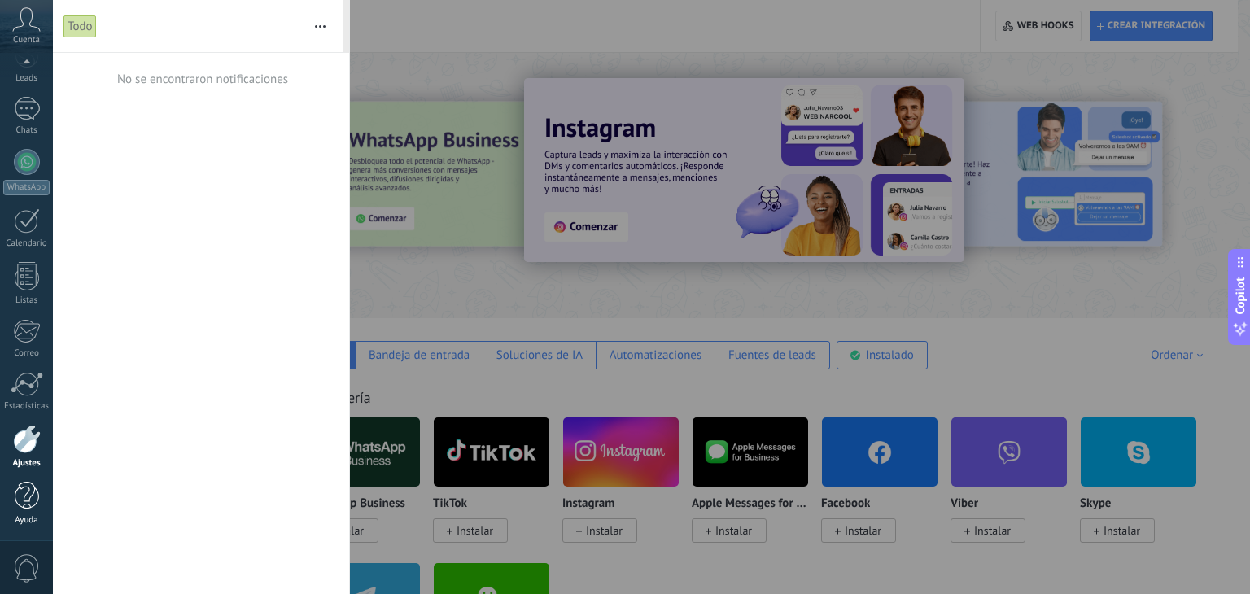
click at [33, 506] on div at bounding box center [27, 496] width 24 height 28
